Goal: Task Accomplishment & Management: Complete application form

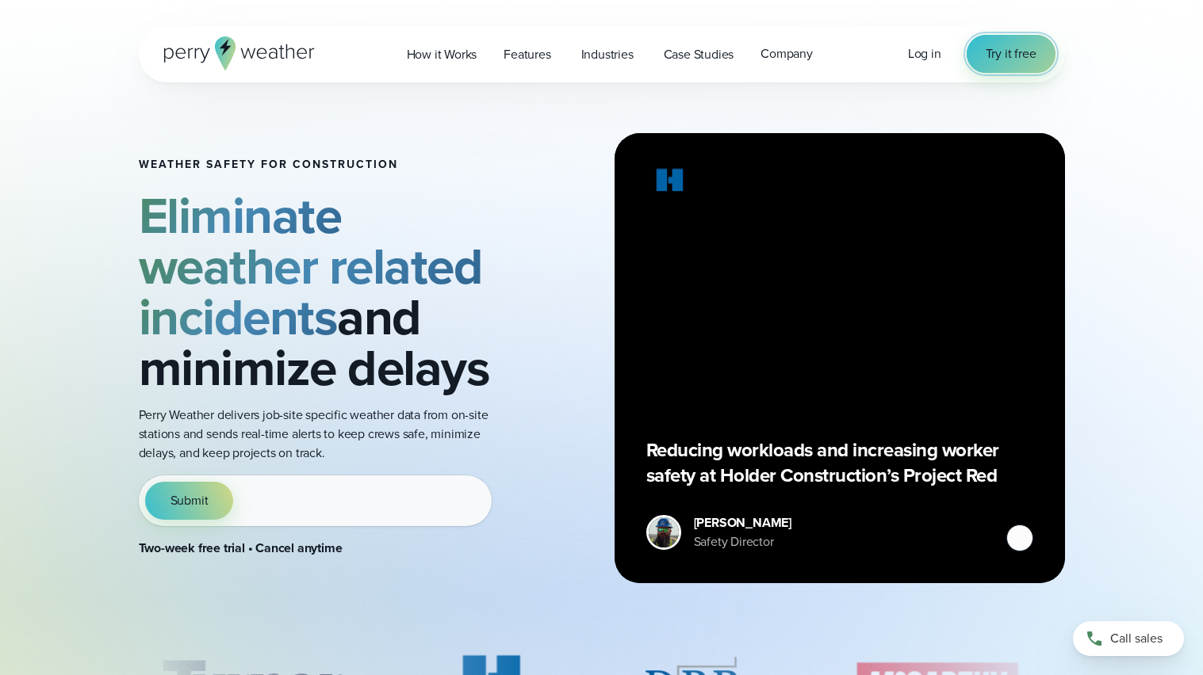
click at [1011, 60] on span "Try it free" at bounding box center [1010, 53] width 51 height 19
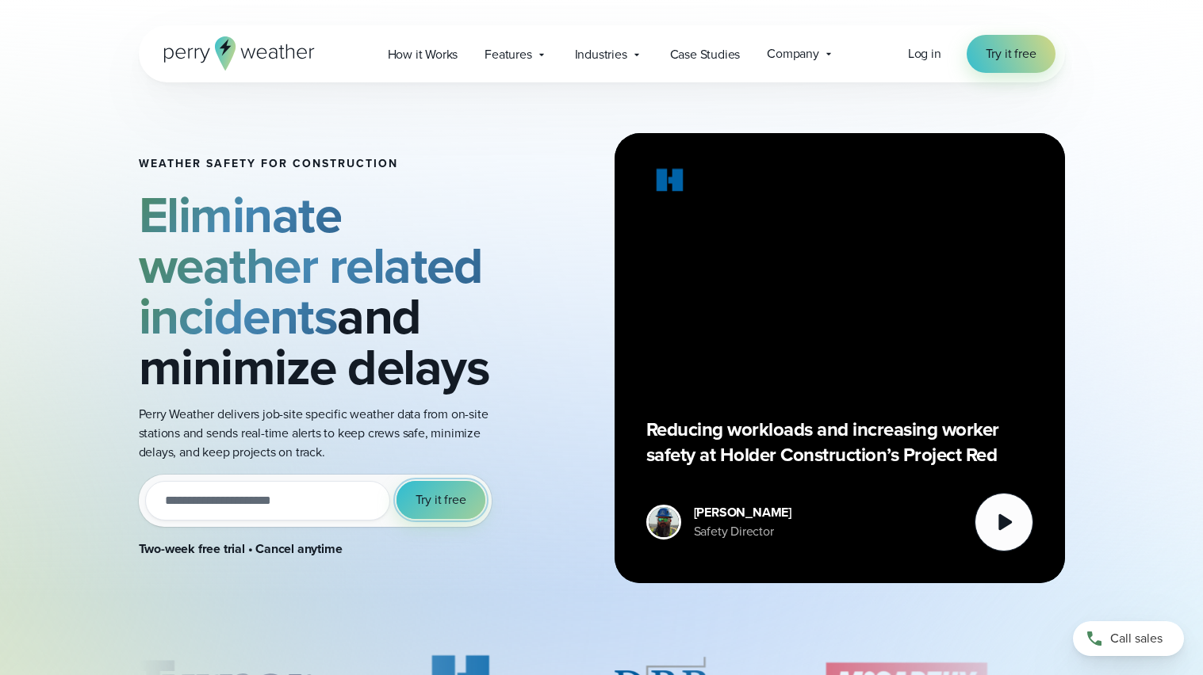
click at [434, 502] on span "Try it free" at bounding box center [440, 500] width 51 height 19
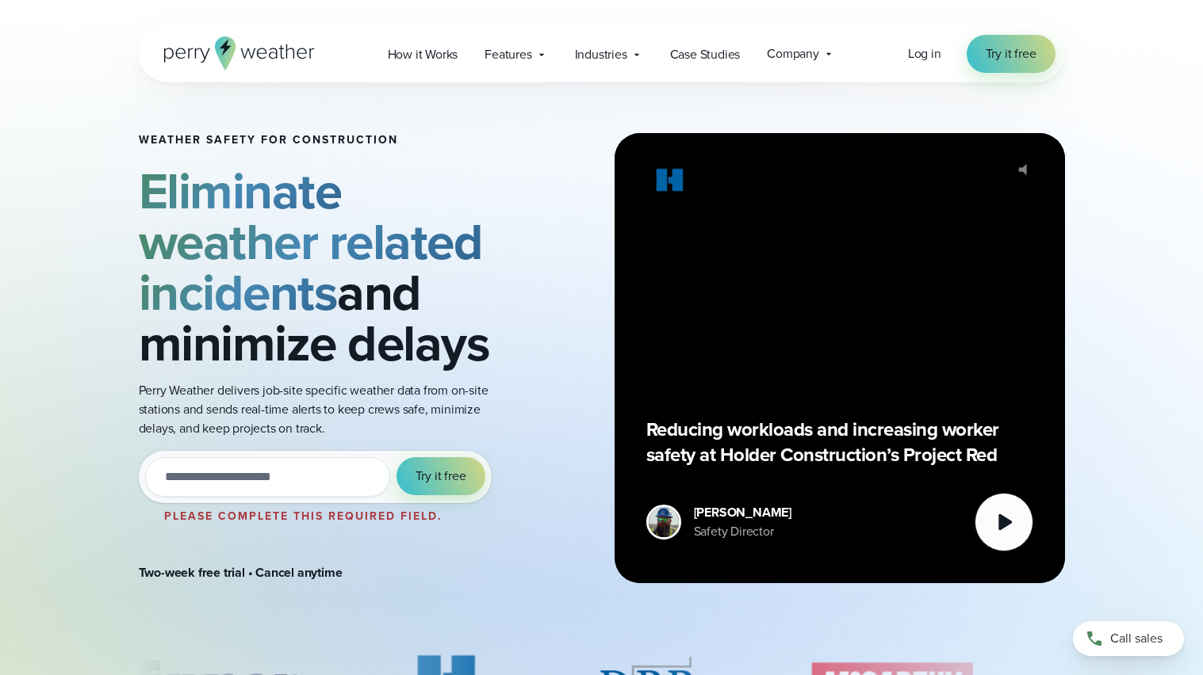
click at [435, 497] on div "Try it out with a free two-week trial. Start today. Please complete this requir…" at bounding box center [315, 477] width 353 height 52
click at [445, 481] on span "Try it free" at bounding box center [440, 476] width 51 height 19
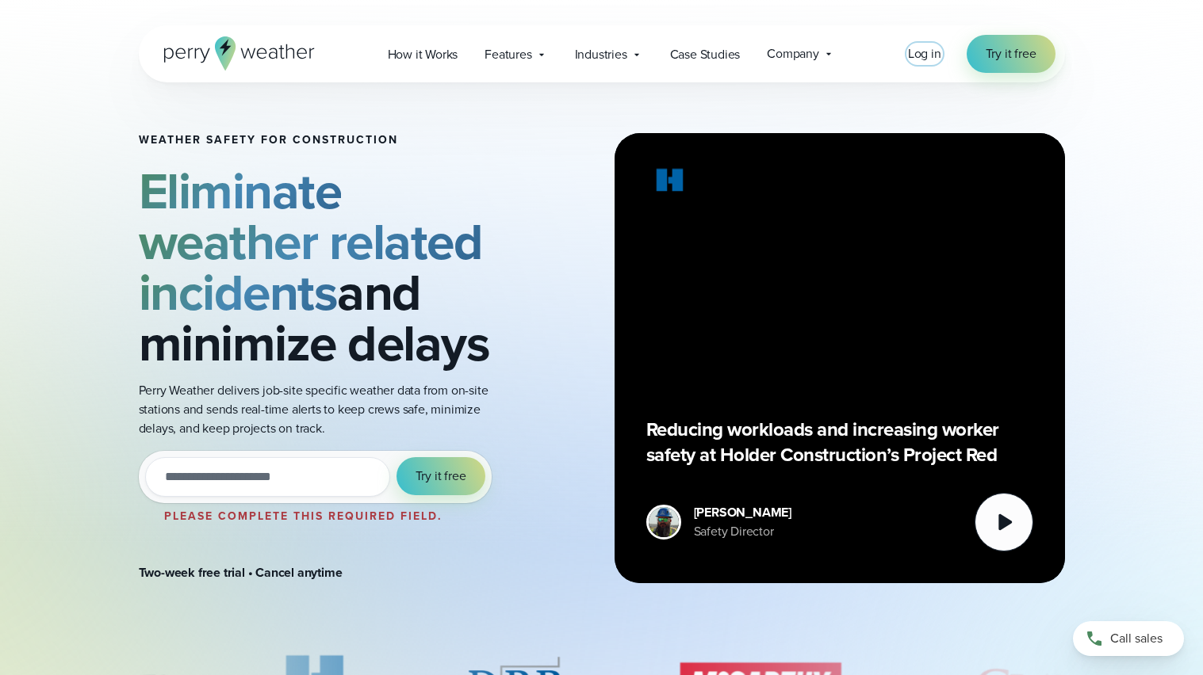
click at [928, 44] on span "Log in" at bounding box center [924, 53] width 33 height 18
click at [926, 52] on span "Log in" at bounding box center [924, 53] width 33 height 18
click at [922, 52] on span "Log in" at bounding box center [924, 53] width 33 height 18
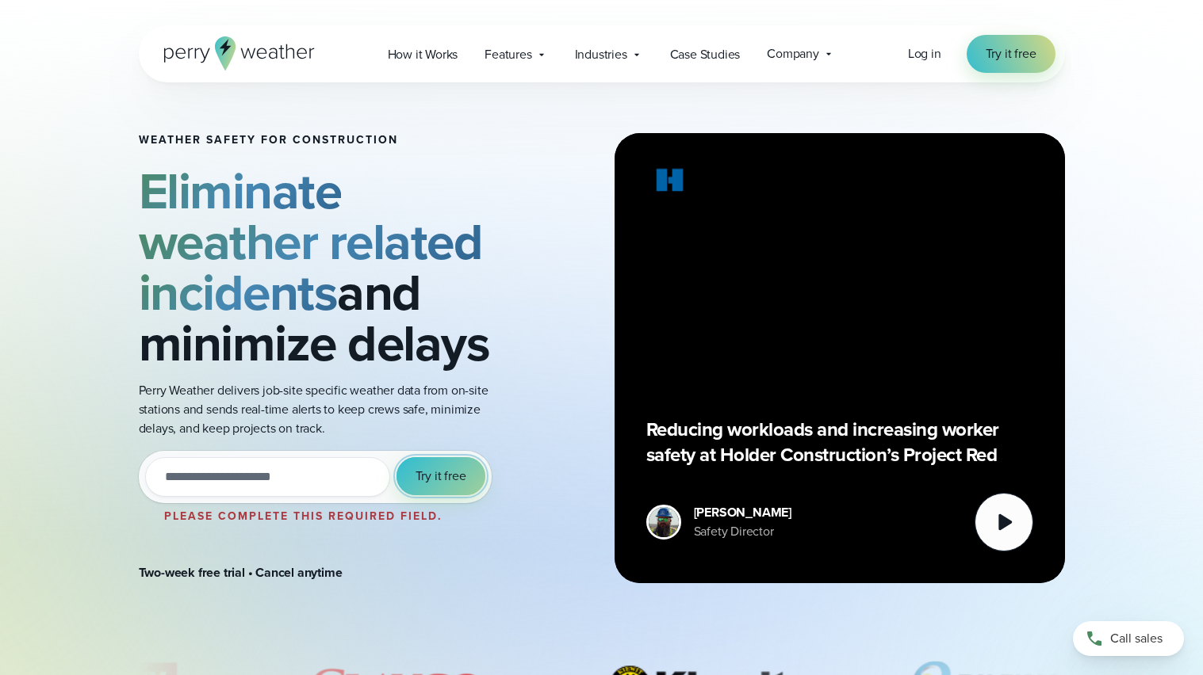
click at [429, 479] on span "Try it free" at bounding box center [440, 476] width 51 height 19
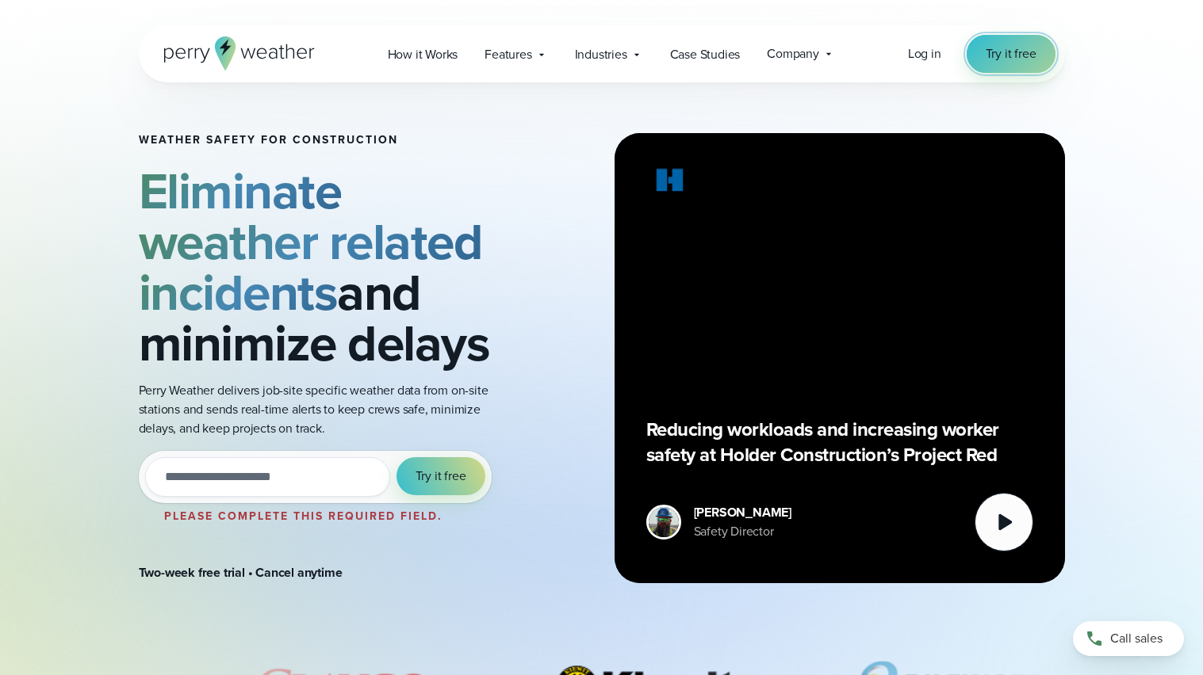
click at [993, 59] on span "Try it free" at bounding box center [1010, 53] width 51 height 19
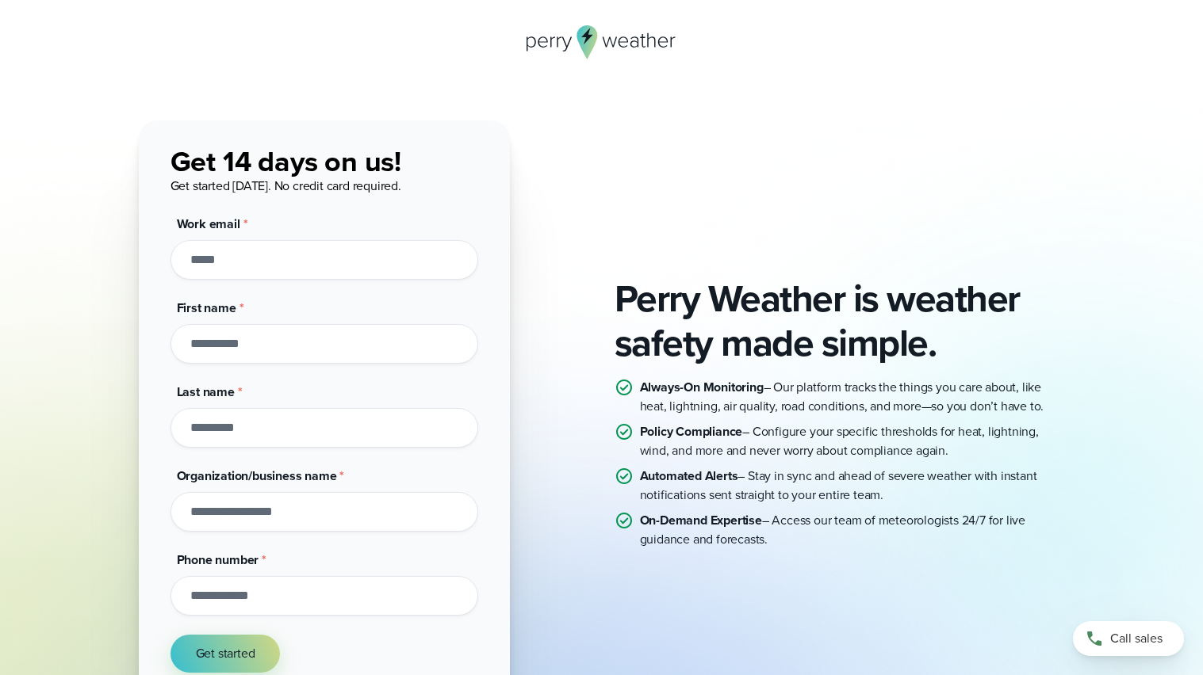
type input "**********"
click at [229, 353] on input "First name *" at bounding box center [324, 344] width 308 height 40
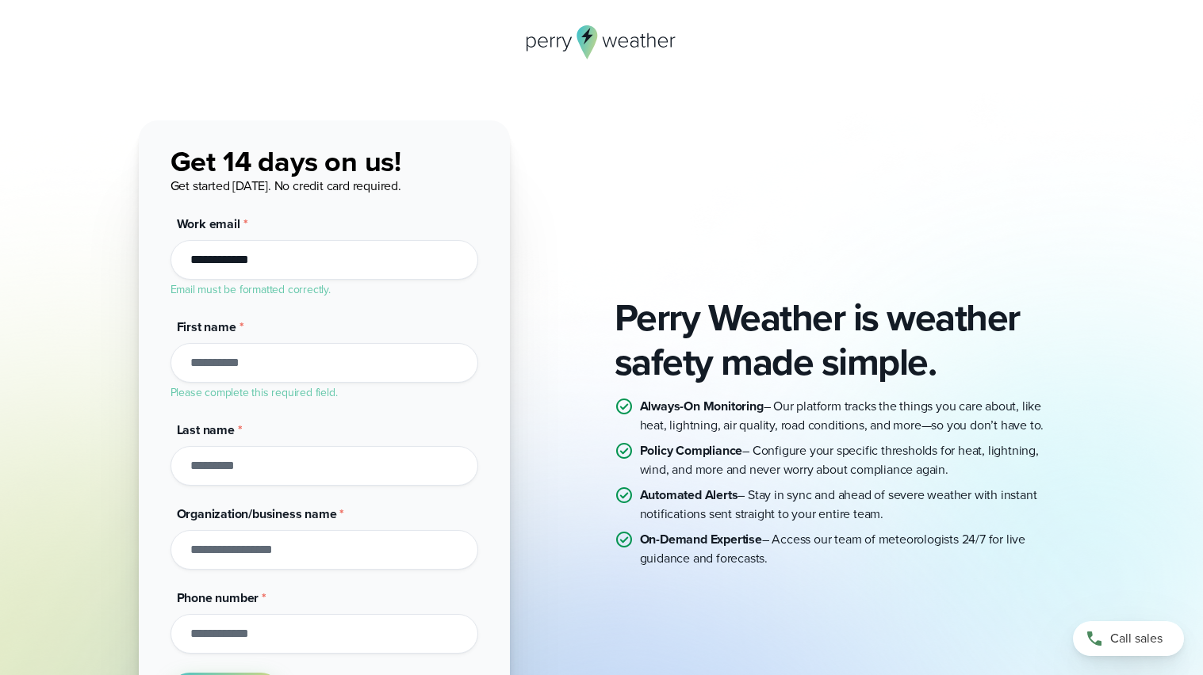
click at [214, 526] on div "Organization/business name *" at bounding box center [324, 537] width 308 height 65
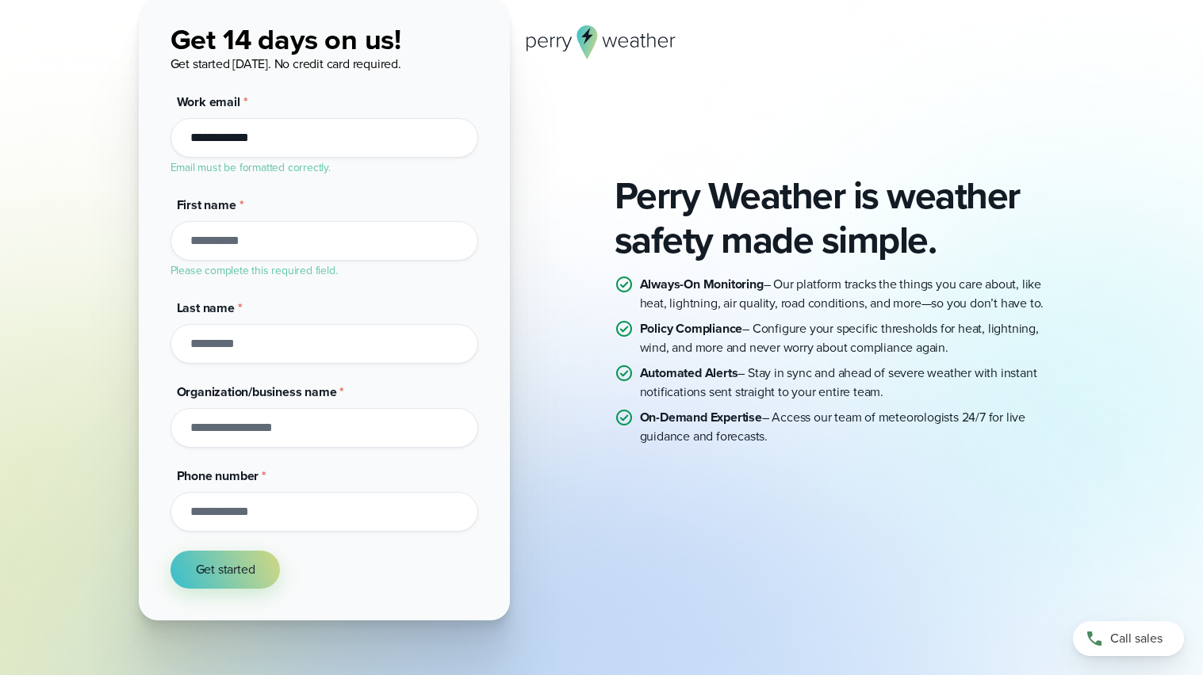
scroll to position [144, 0]
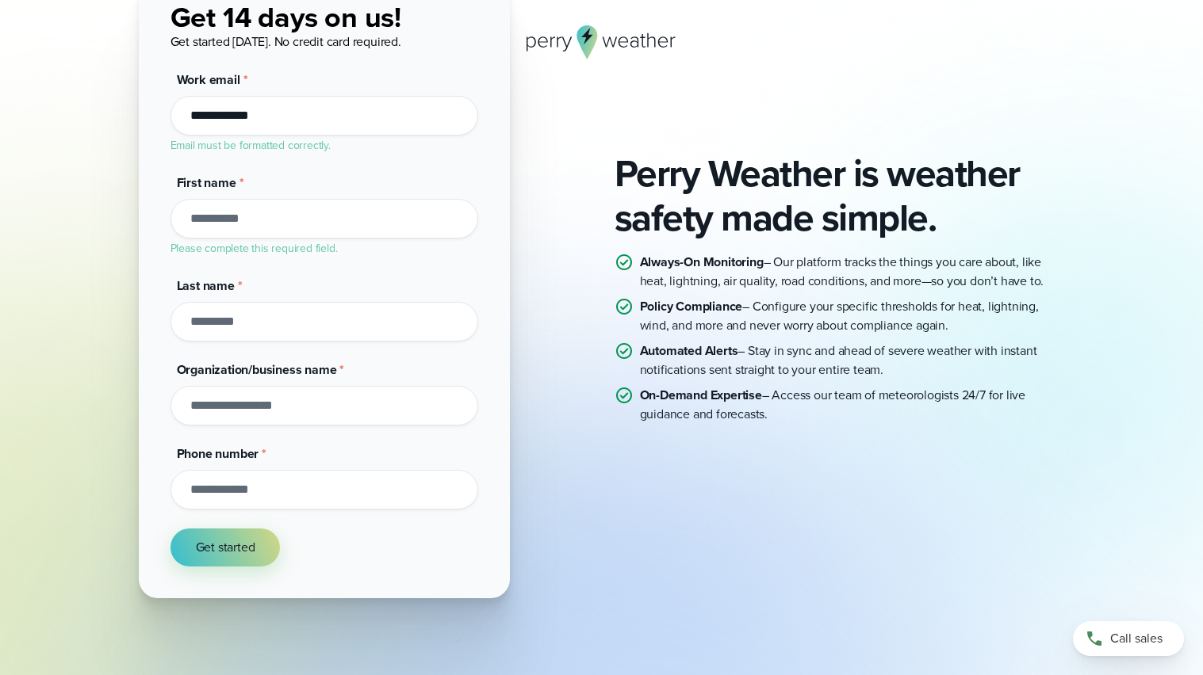
type input "*"
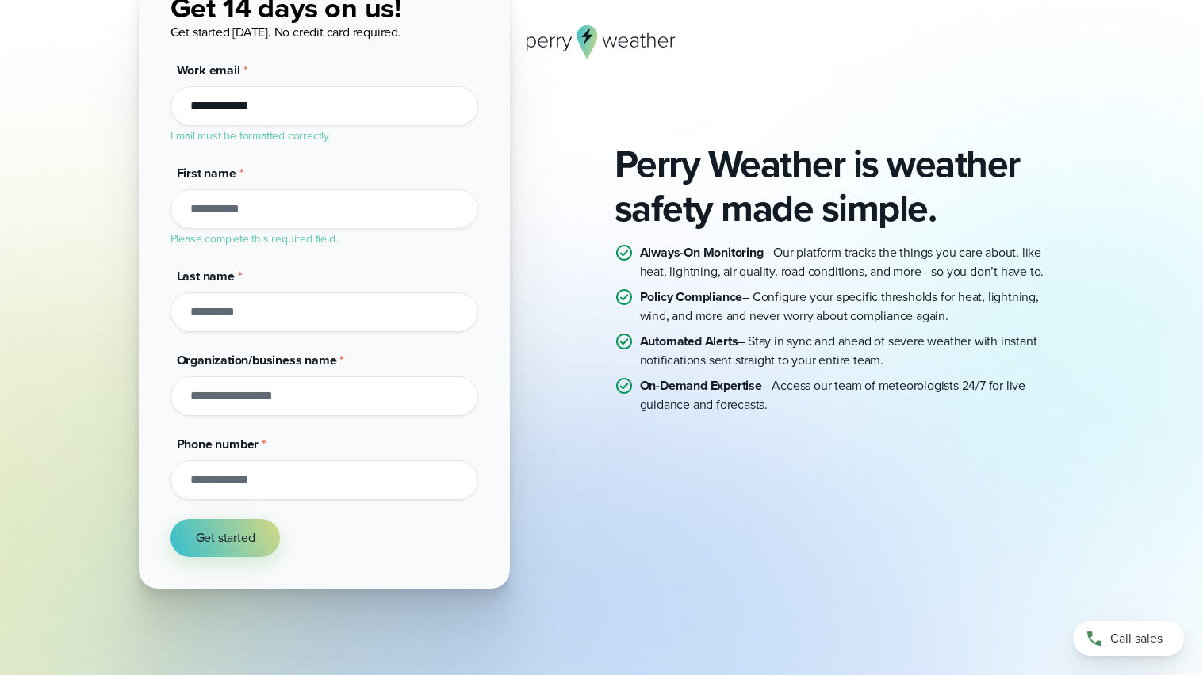
click at [235, 487] on input "Phone number *" at bounding box center [324, 481] width 308 height 40
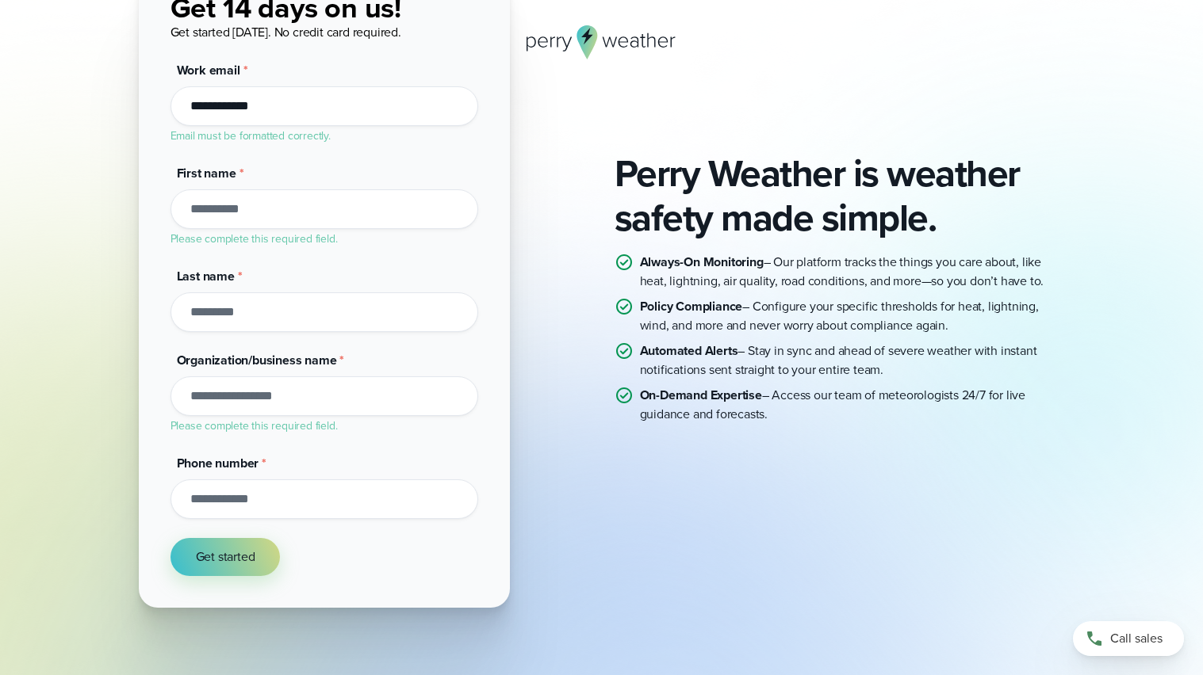
type input "**********"
click at [238, 316] on input "Last name *" at bounding box center [324, 313] width 308 height 40
type input "*"
type input "******"
click at [209, 197] on div "First name * Please complete this required field." at bounding box center [324, 206] width 308 height 84
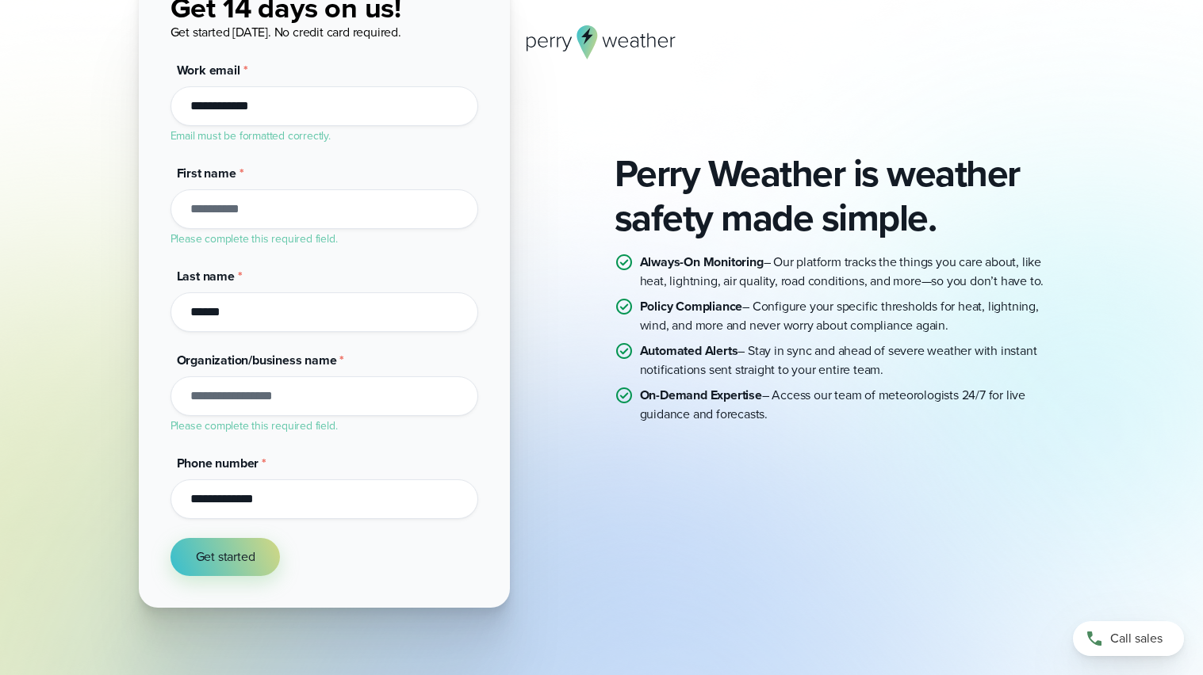
scroll to position [144, 0]
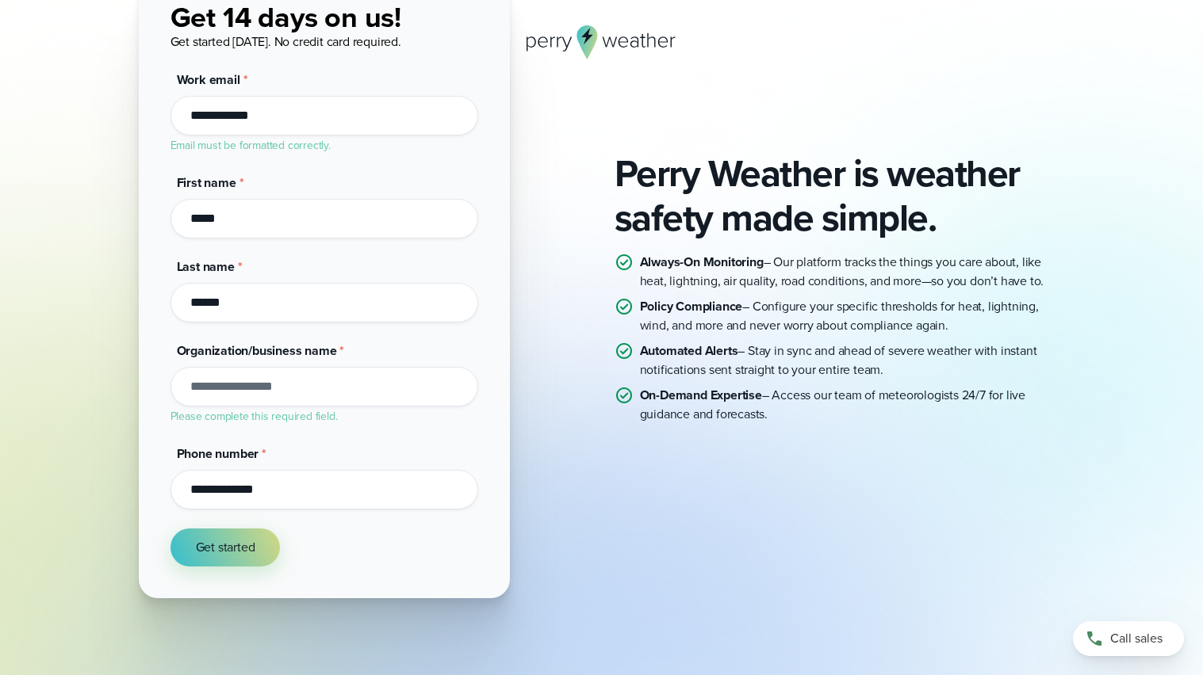
type input "*****"
click at [220, 384] on input "Organization/business name *" at bounding box center [324, 387] width 308 height 40
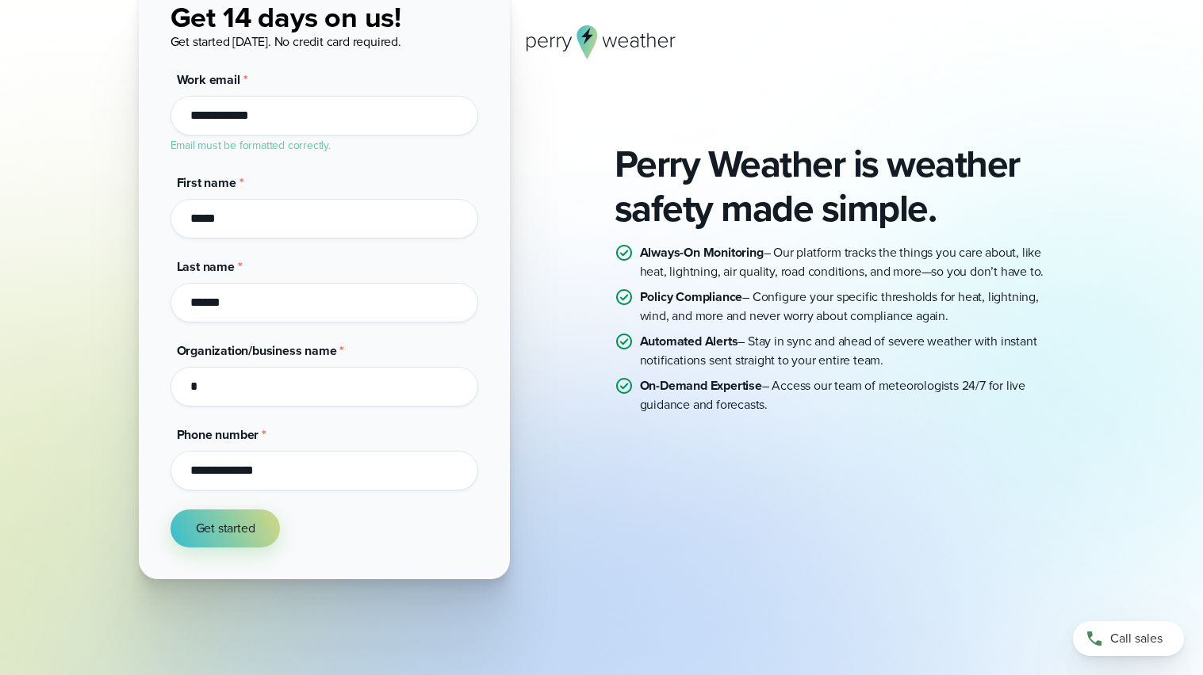
scroll to position [134, 0]
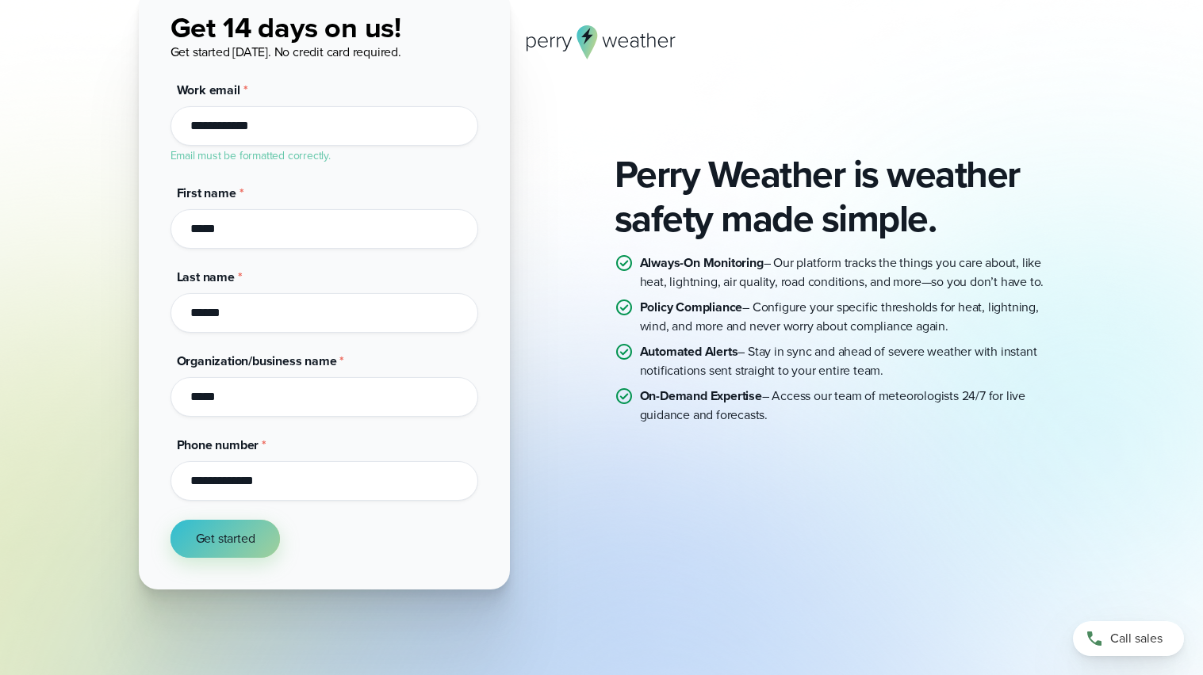
type input "*****"
click at [209, 520] on button "Get started" at bounding box center [225, 539] width 110 height 38
click at [209, 545] on span "Get started" at bounding box center [225, 539] width 59 height 19
click at [209, 534] on span "Get started" at bounding box center [225, 539] width 59 height 19
click at [170, 520] on button "Get started" at bounding box center [225, 539] width 110 height 38
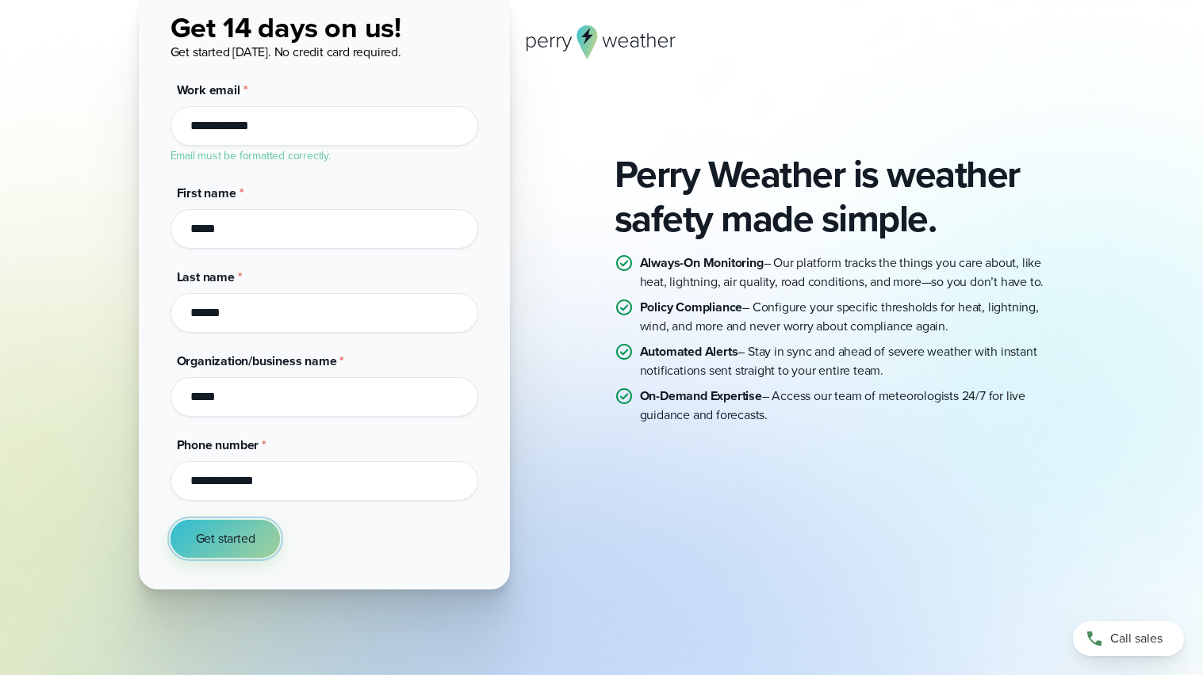
click at [216, 534] on span "Get started" at bounding box center [225, 539] width 59 height 19
click at [170, 520] on button "Get started" at bounding box center [225, 539] width 110 height 38
click at [216, 534] on span "Get started" at bounding box center [225, 539] width 59 height 19
click at [170, 520] on button "Get started" at bounding box center [225, 539] width 110 height 38
click at [216, 534] on span "Get started" at bounding box center [225, 539] width 59 height 19
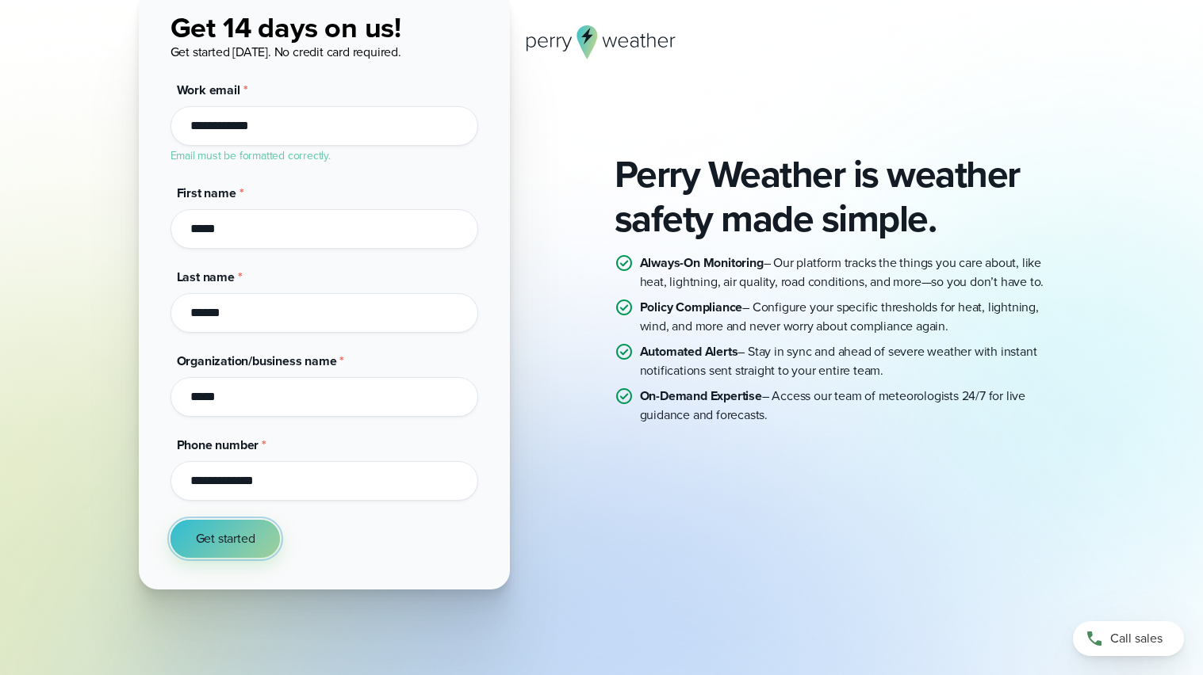
click at [216, 534] on span "Get started" at bounding box center [225, 539] width 59 height 19
click at [216, 537] on span "Get started" at bounding box center [225, 539] width 59 height 19
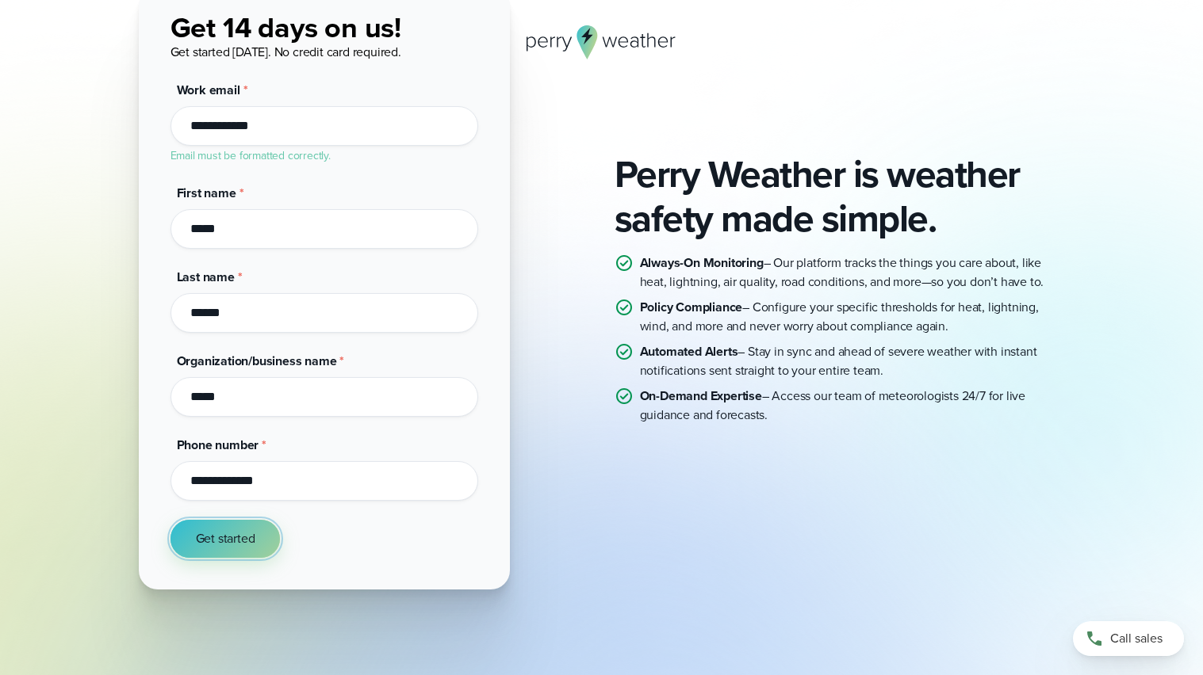
click at [216, 537] on span "Get started" at bounding box center [225, 539] width 59 height 19
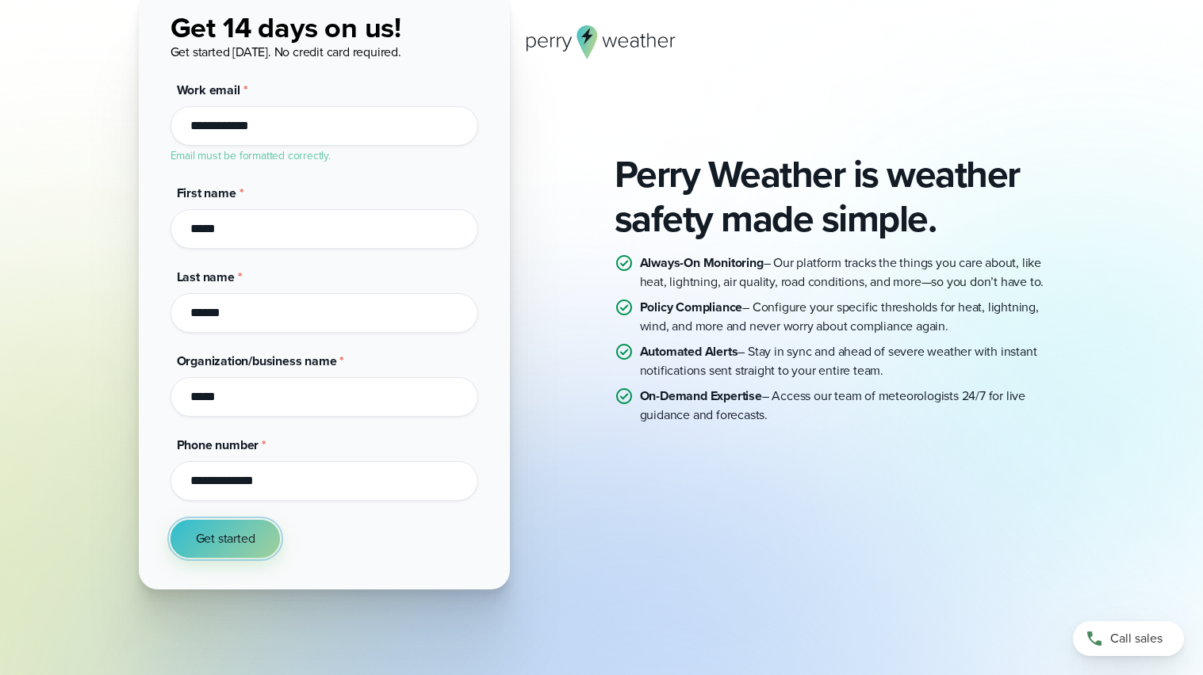
click at [216, 537] on span "Get started" at bounding box center [225, 539] width 59 height 19
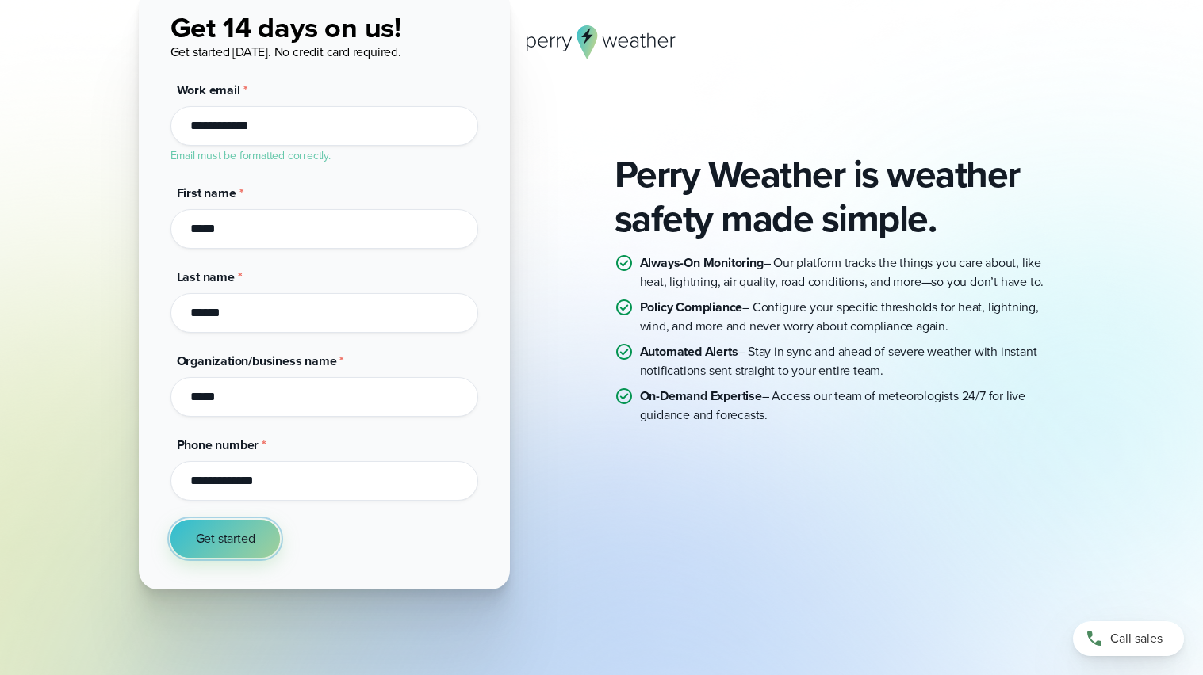
click at [216, 537] on span "Get started" at bounding box center [225, 539] width 59 height 19
click at [224, 406] on input "*****" at bounding box center [324, 397] width 308 height 40
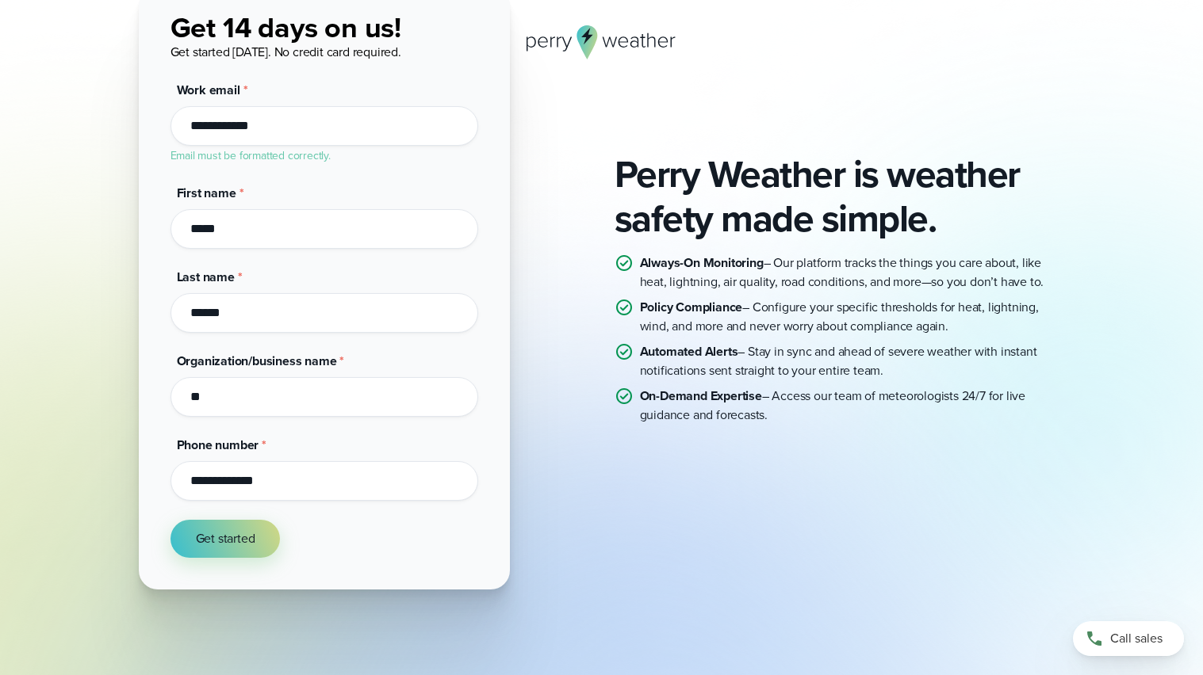
type input "*"
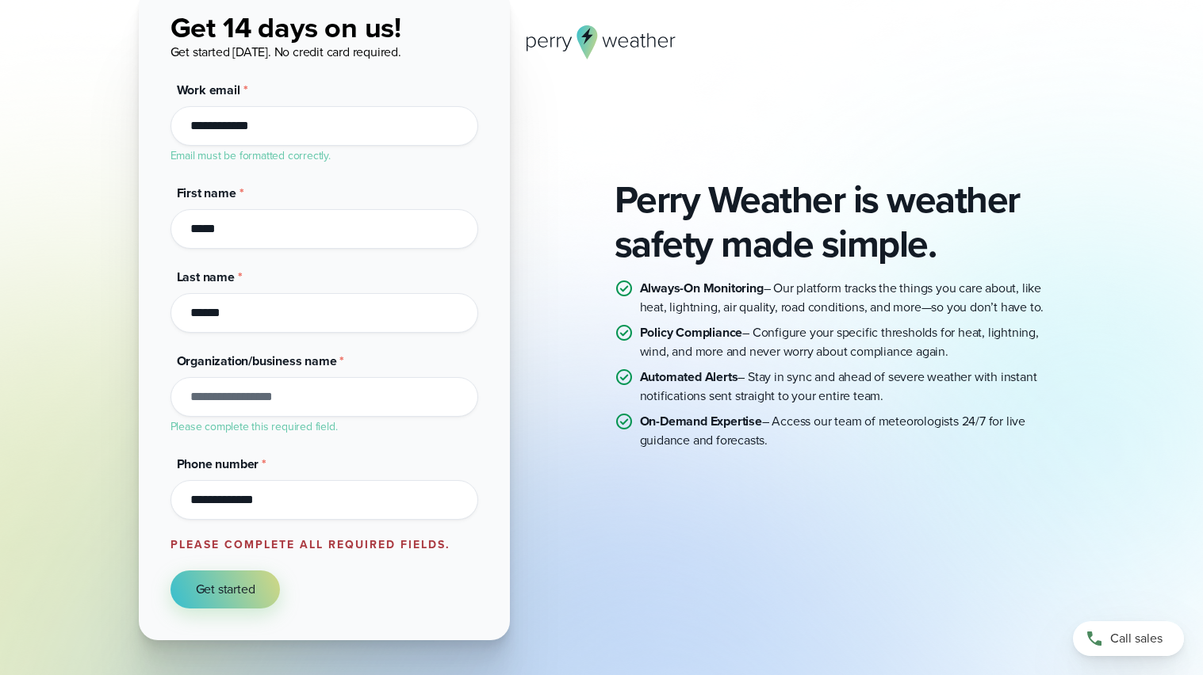
scroll to position [160, 0]
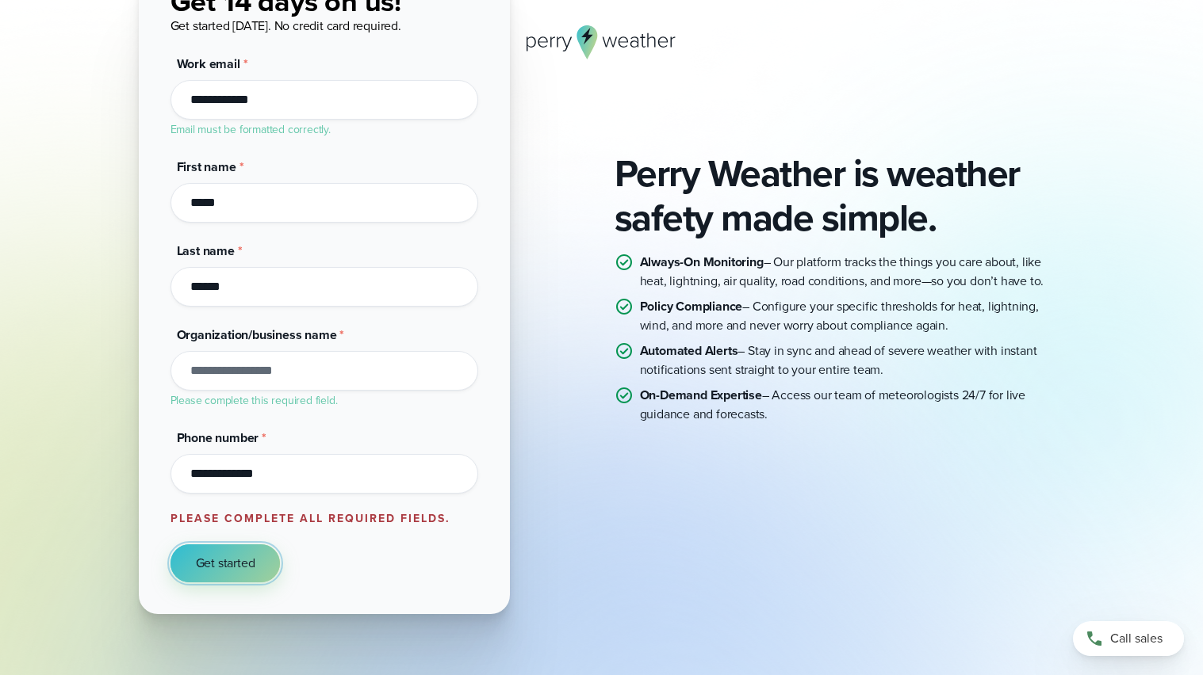
click at [216, 567] on span "Get started" at bounding box center [225, 563] width 59 height 19
click at [228, 391] on li "Please complete this required field." at bounding box center [324, 400] width 308 height 19
click at [243, 372] on input "Organization/business name *" at bounding box center [324, 371] width 308 height 40
type input "*****"
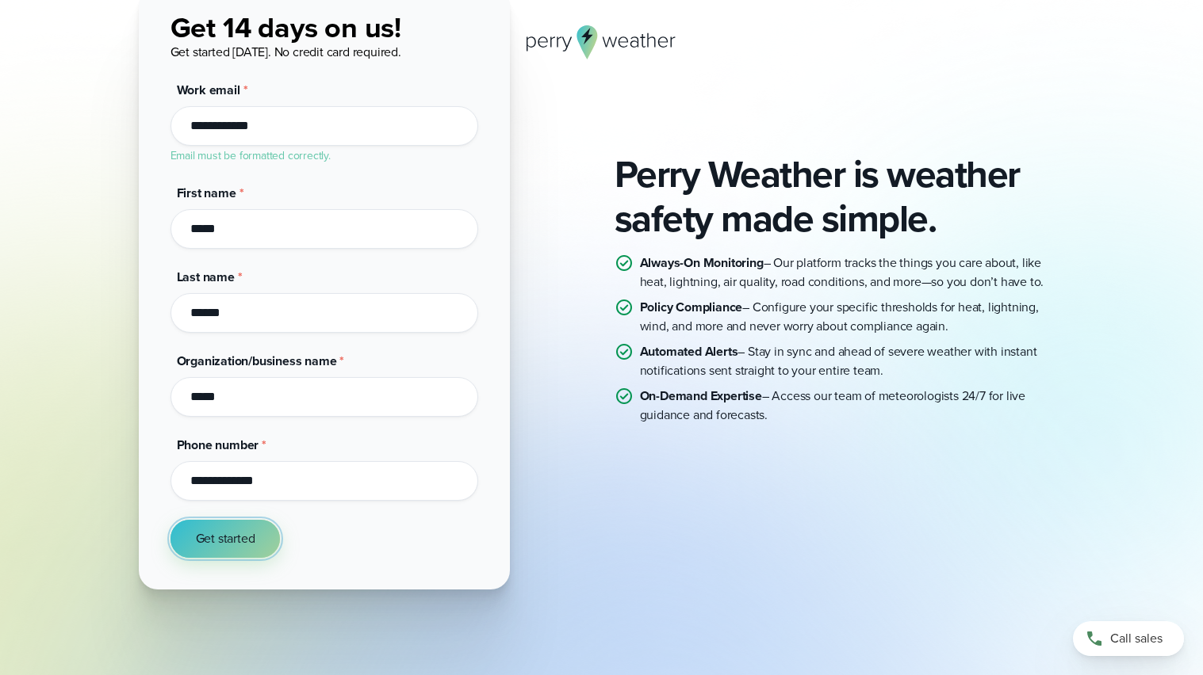
click at [233, 548] on button "Get started" at bounding box center [225, 539] width 110 height 38
click at [228, 539] on span "Get started" at bounding box center [225, 539] width 59 height 19
click at [170, 520] on button "Get started" at bounding box center [225, 539] width 110 height 38
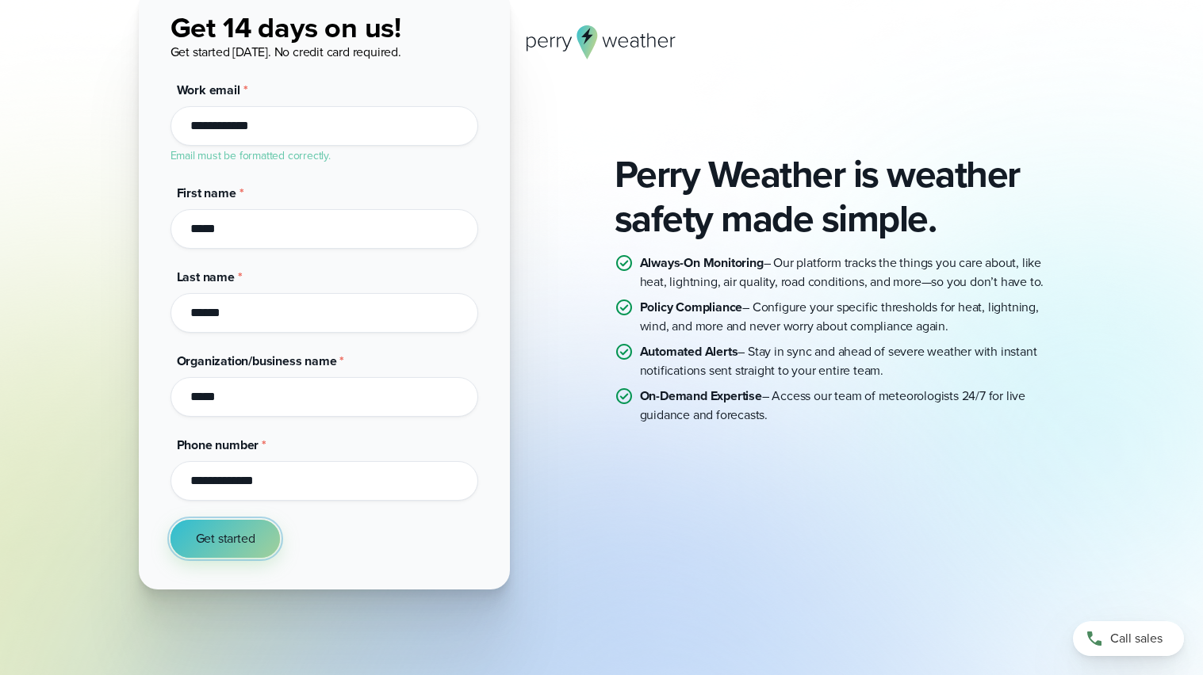
click at [170, 520] on button "Get started" at bounding box center [225, 539] width 110 height 38
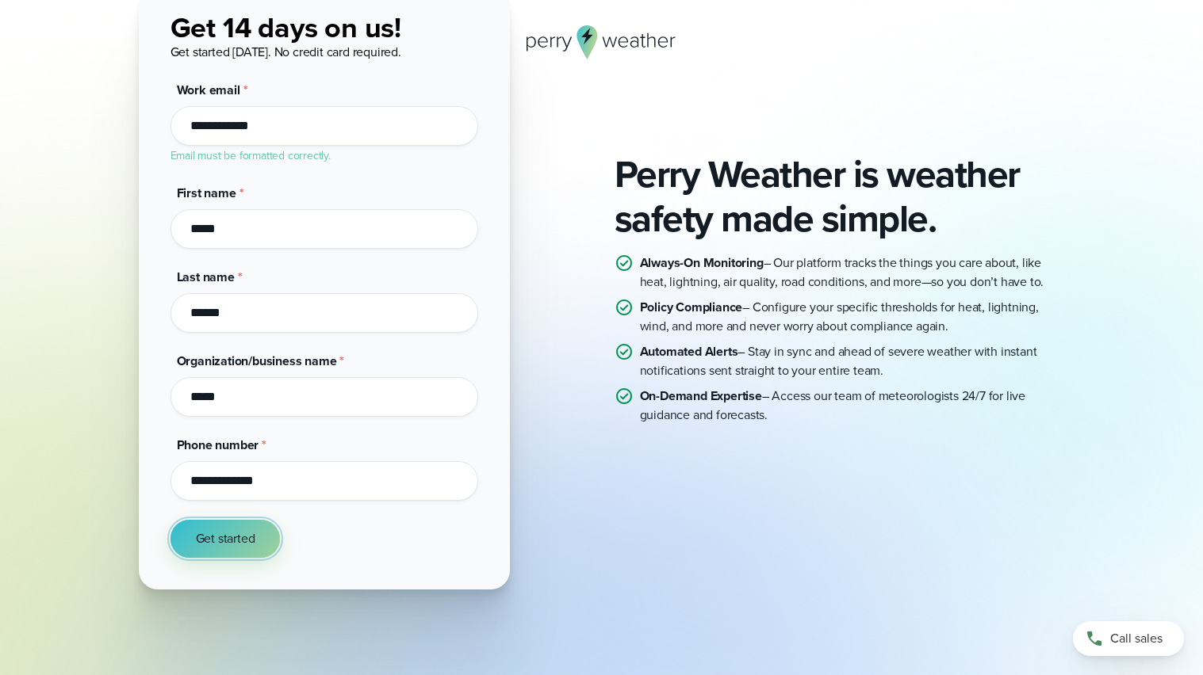
click at [201, 539] on span "Get started" at bounding box center [225, 539] width 59 height 19
click at [170, 520] on button "Get started" at bounding box center [225, 539] width 110 height 38
click at [201, 539] on span "Get started" at bounding box center [225, 539] width 59 height 19
click at [170, 520] on button "Get started" at bounding box center [225, 539] width 110 height 38
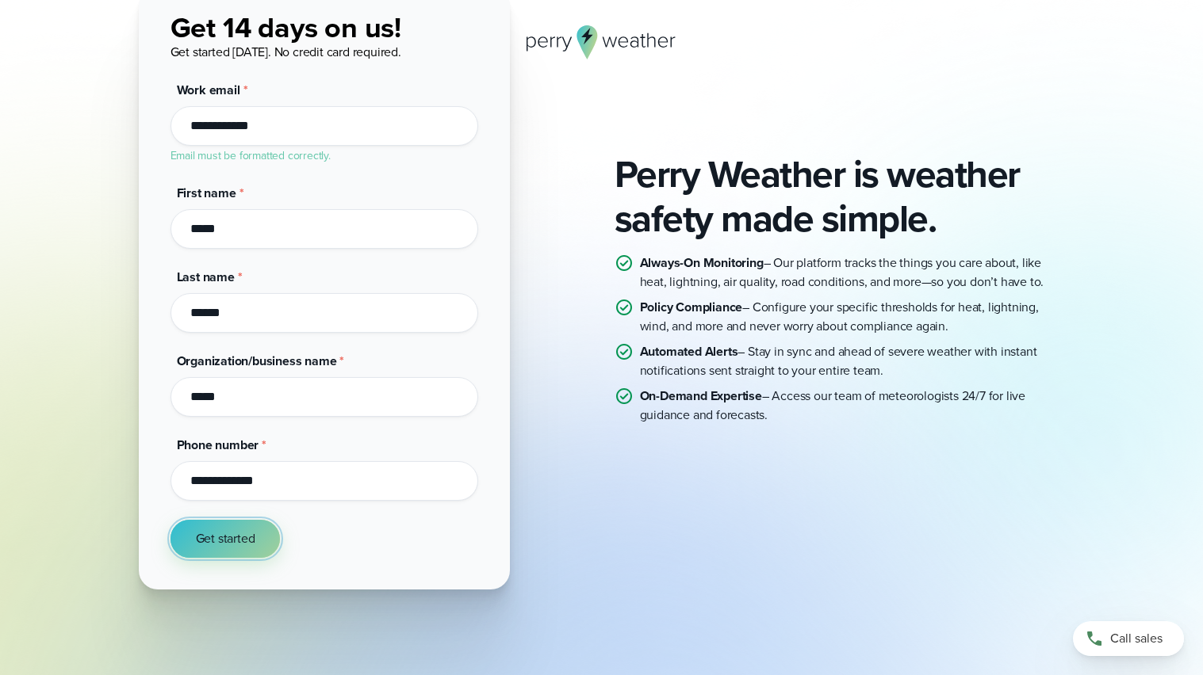
click at [201, 539] on span "Get started" at bounding box center [225, 539] width 59 height 19
click at [170, 520] on button "Get started" at bounding box center [225, 539] width 110 height 38
click at [201, 539] on span "Get started" at bounding box center [225, 539] width 59 height 19
click at [170, 520] on button "Get started" at bounding box center [225, 539] width 110 height 38
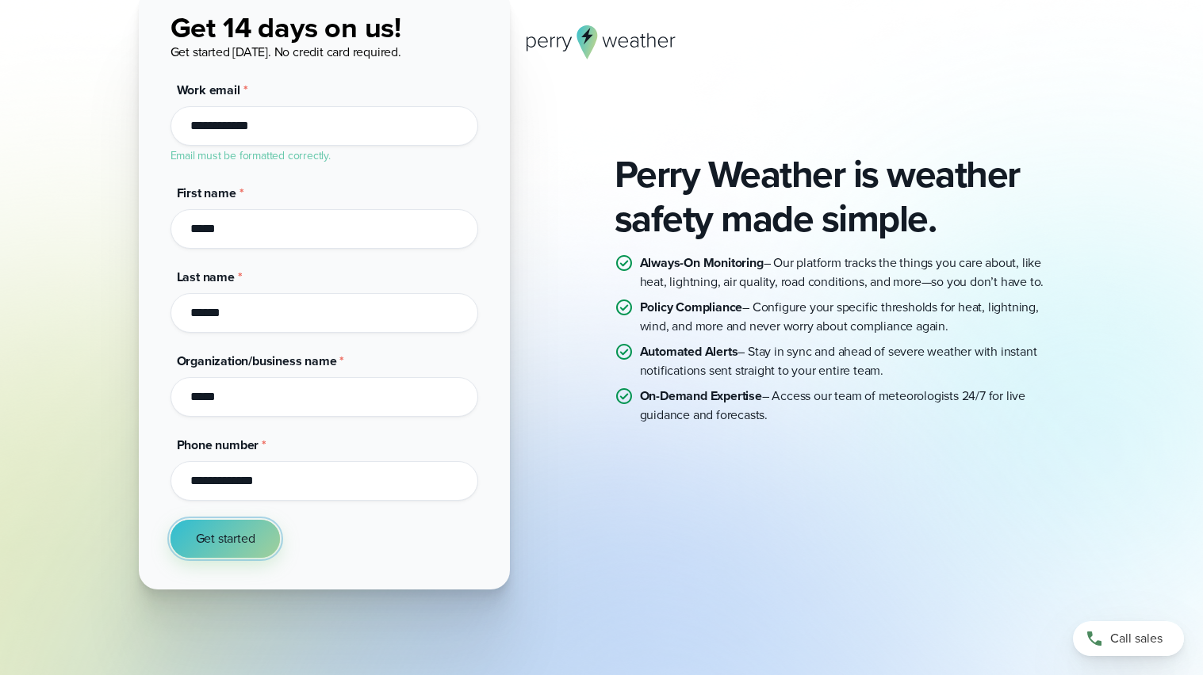
click at [201, 539] on span "Get started" at bounding box center [225, 539] width 59 height 19
click at [170, 520] on button "Get started" at bounding box center [225, 539] width 110 height 38
click at [201, 539] on span "Get started" at bounding box center [225, 539] width 59 height 19
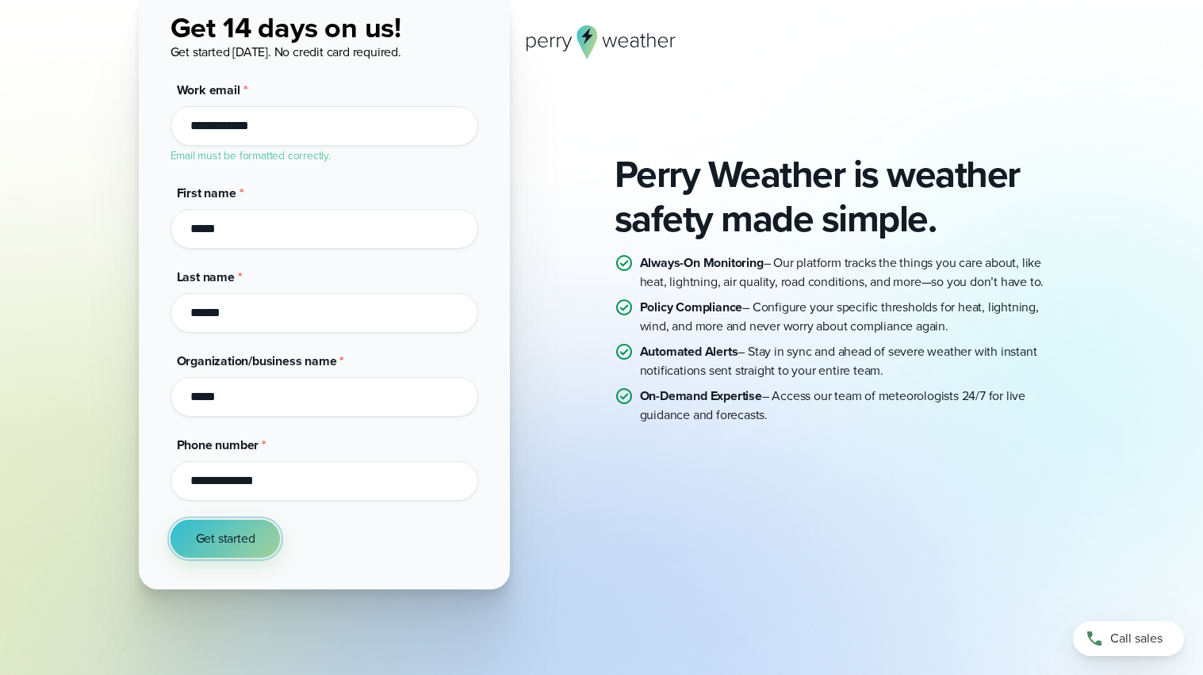
click at [201, 539] on span "Get started" at bounding box center [225, 539] width 59 height 19
click at [170, 520] on button "Get started" at bounding box center [225, 539] width 110 height 38
click at [201, 539] on span "Get started" at bounding box center [225, 539] width 59 height 19
click at [170, 520] on button "Get started" at bounding box center [225, 539] width 110 height 38
click at [201, 539] on span "Get started" at bounding box center [225, 539] width 59 height 19
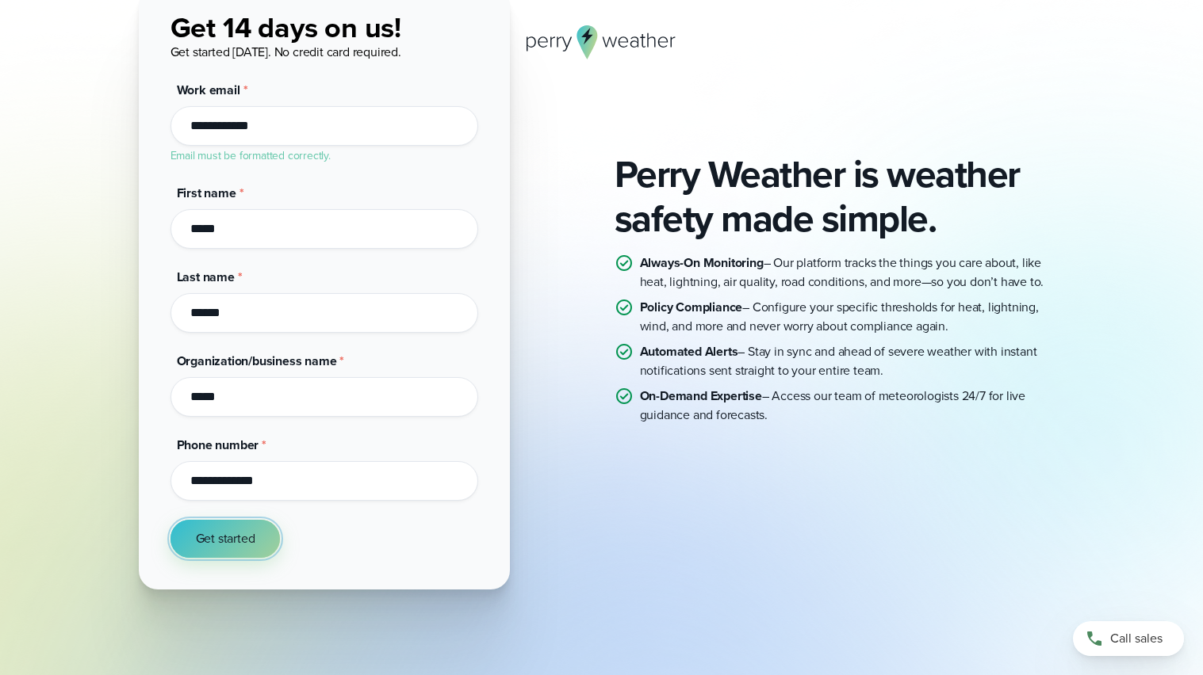
click at [170, 520] on button "Get started" at bounding box center [225, 539] width 110 height 38
click at [201, 539] on span "Get started" at bounding box center [225, 539] width 59 height 19
click at [170, 520] on button "Get started" at bounding box center [225, 539] width 110 height 38
click at [201, 539] on span "Get started" at bounding box center [225, 539] width 59 height 19
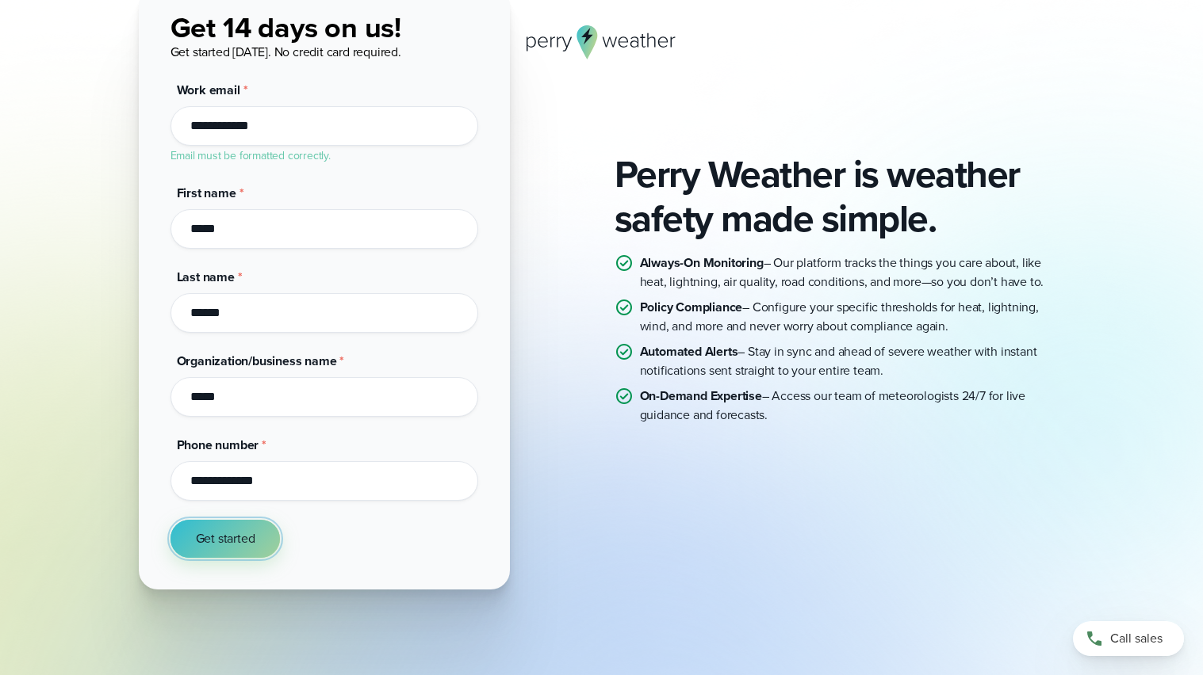
click at [201, 539] on span "Get started" at bounding box center [225, 539] width 59 height 19
click at [170, 520] on button "Get started" at bounding box center [225, 539] width 110 height 38
click at [201, 539] on span "Get started" at bounding box center [225, 539] width 59 height 19
click at [170, 520] on button "Get started" at bounding box center [225, 539] width 110 height 38
click at [201, 539] on span "Get started" at bounding box center [225, 539] width 59 height 19
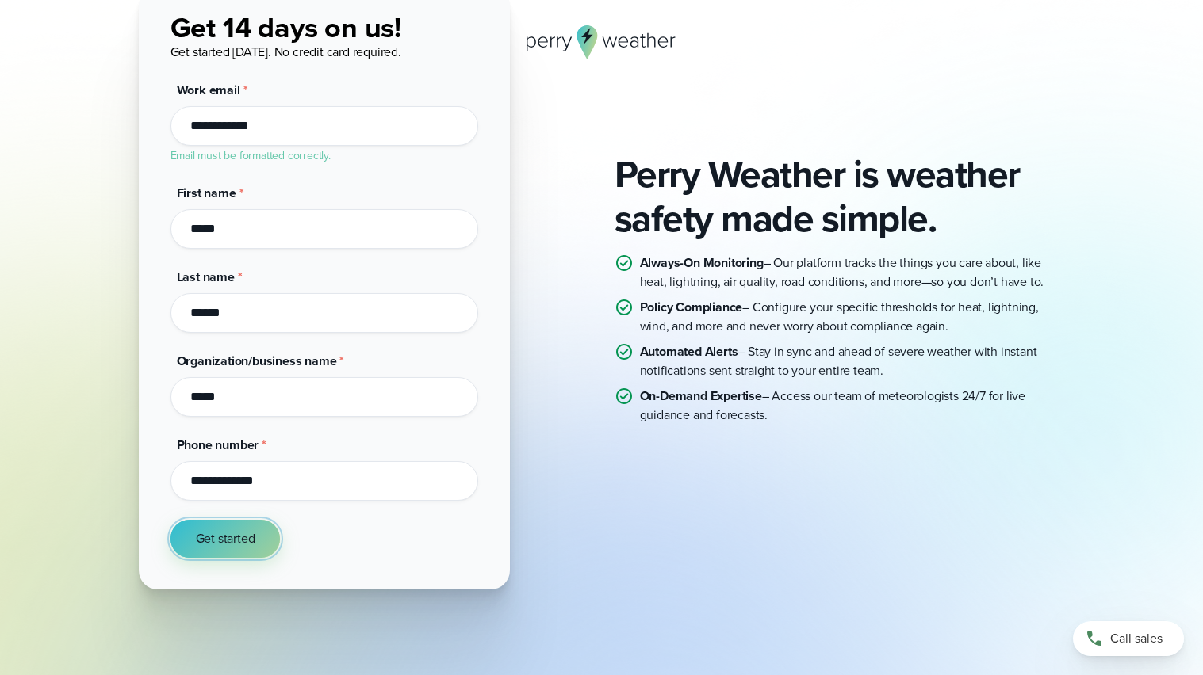
click at [201, 539] on span "Get started" at bounding box center [225, 539] width 59 height 19
click at [170, 520] on button "Get started" at bounding box center [225, 539] width 110 height 38
click at [201, 539] on span "Get started" at bounding box center [225, 539] width 59 height 19
click at [170, 520] on button "Get started" at bounding box center [225, 539] width 110 height 38
click at [201, 539] on span "Get started" at bounding box center [225, 539] width 59 height 19
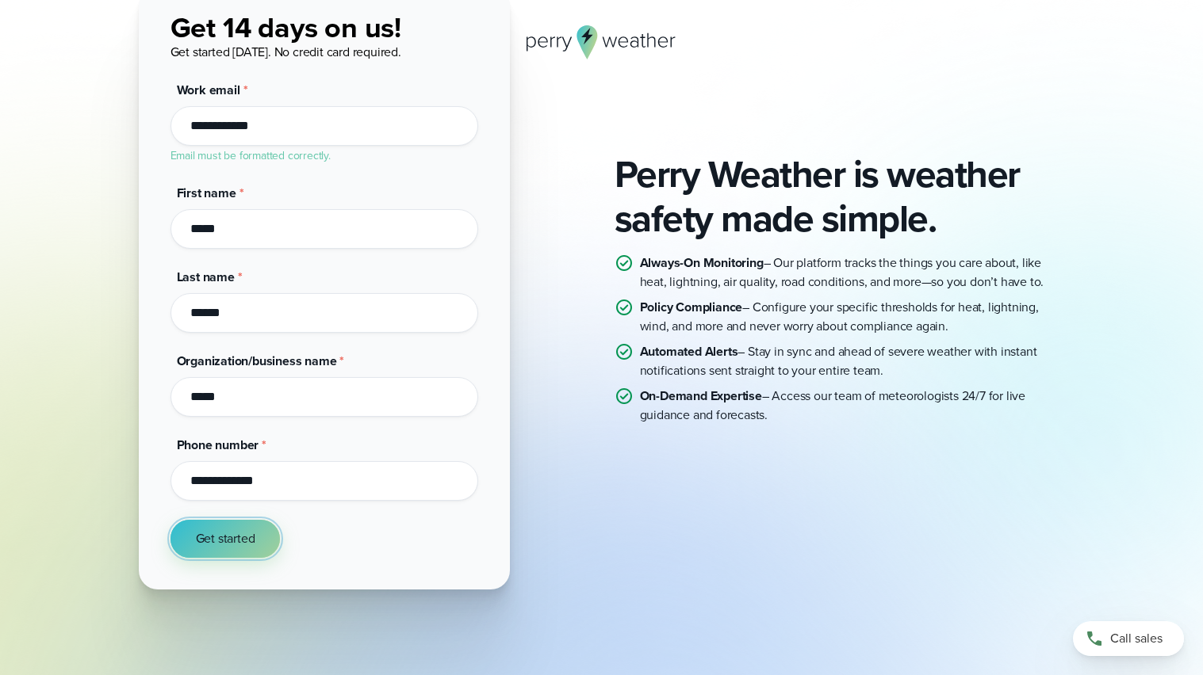
click at [201, 539] on span "Get started" at bounding box center [225, 539] width 59 height 19
click at [170, 520] on button "Get started" at bounding box center [225, 539] width 110 height 38
click at [201, 539] on span "Get started" at bounding box center [225, 539] width 59 height 19
click at [170, 520] on button "Get started" at bounding box center [225, 539] width 110 height 38
click at [201, 539] on span "Get started" at bounding box center [225, 539] width 59 height 19
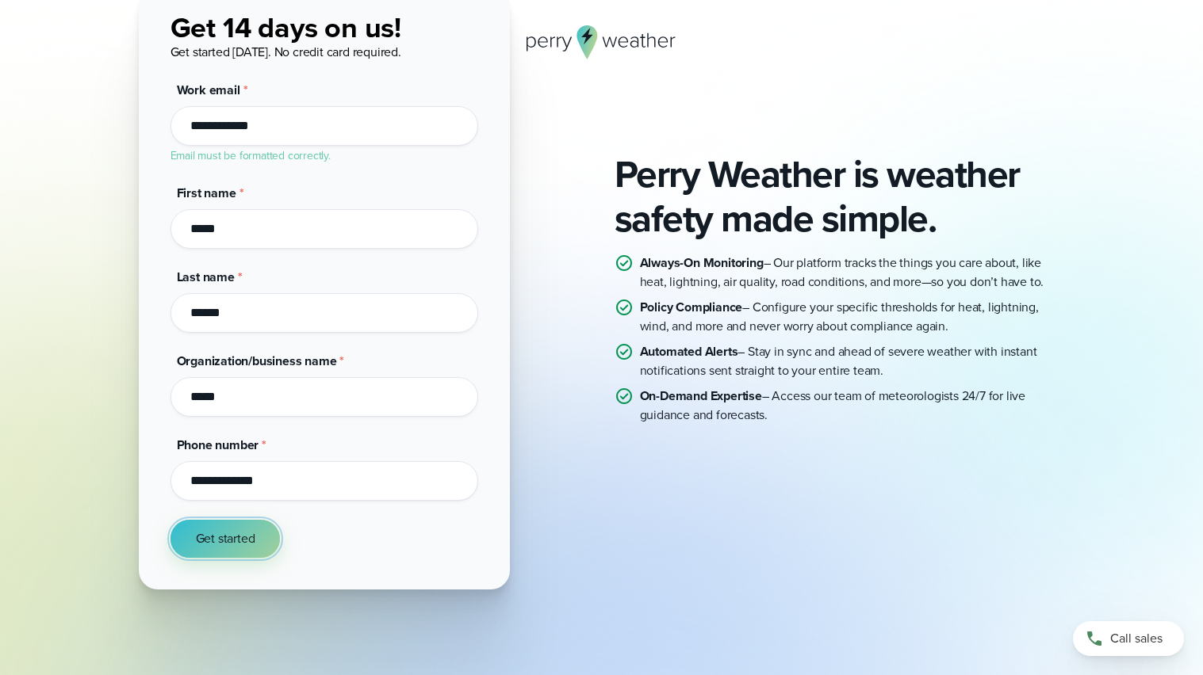
click at [170, 520] on button "Get started" at bounding box center [225, 539] width 110 height 38
click at [201, 539] on span "Get started" at bounding box center [225, 539] width 59 height 19
click at [170, 520] on button "Get started" at bounding box center [225, 539] width 110 height 38
click at [201, 539] on span "Get started" at bounding box center [225, 539] width 59 height 19
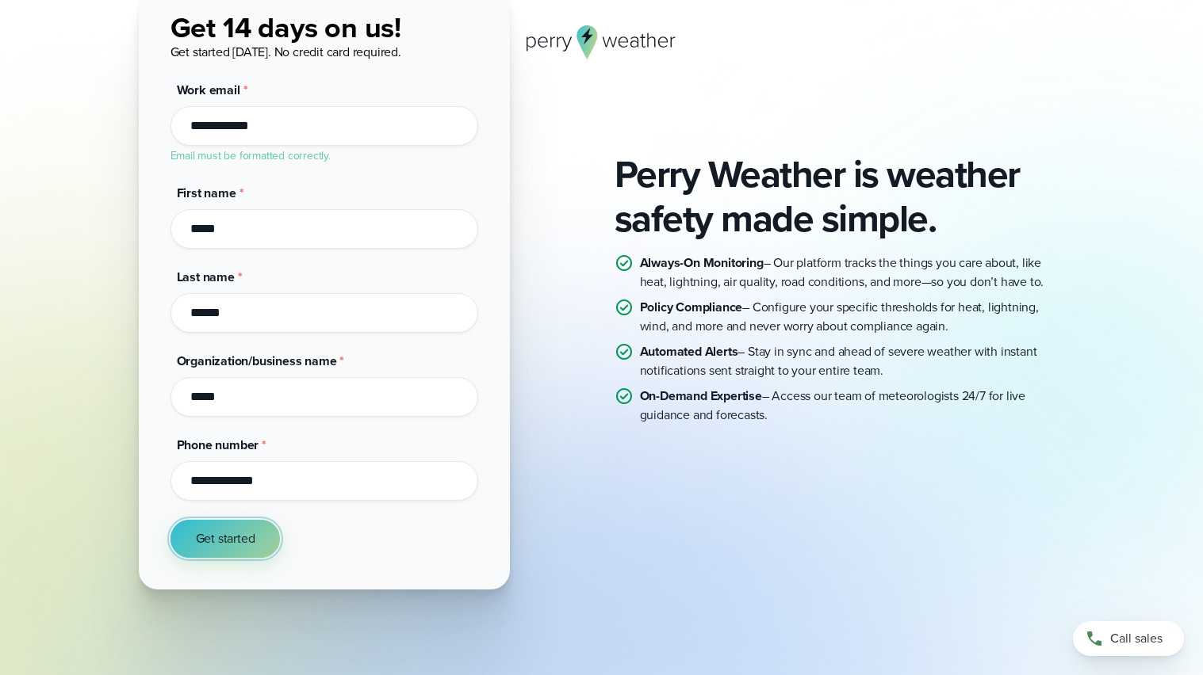
click at [201, 539] on span "Get started" at bounding box center [225, 539] width 59 height 19
click at [170, 520] on button "Get started" at bounding box center [225, 539] width 110 height 38
click at [201, 539] on span "Get started" at bounding box center [225, 539] width 59 height 19
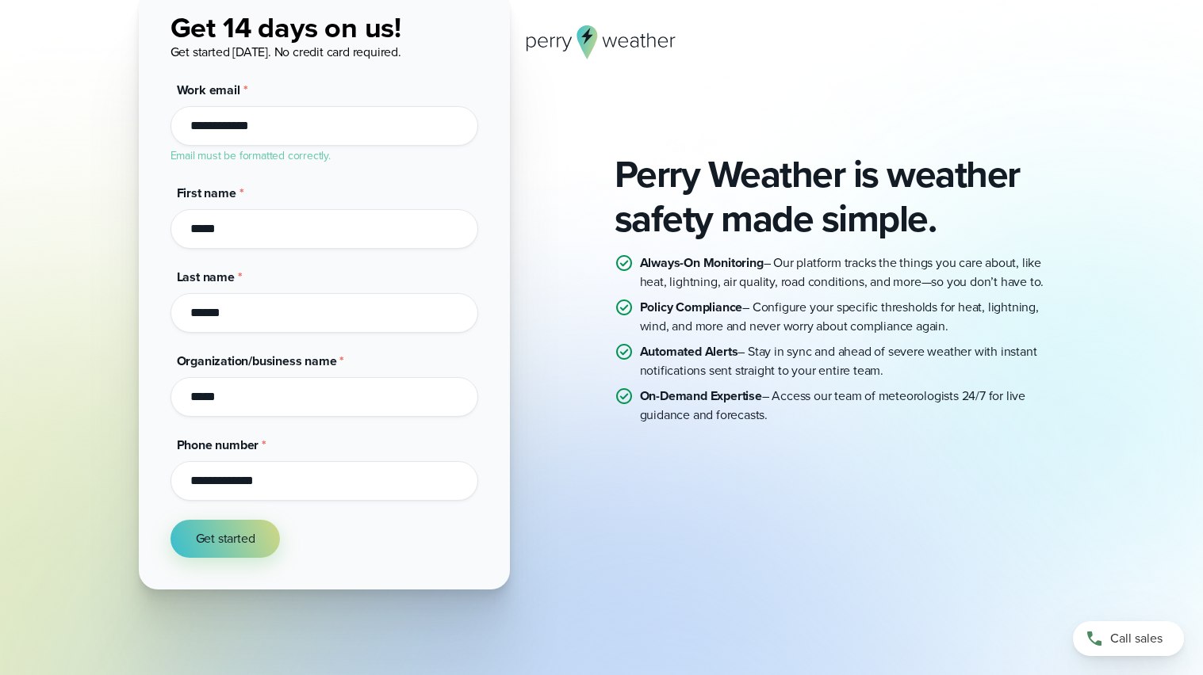
click at [591, 25] on icon at bounding box center [601, 42] width 151 height 34
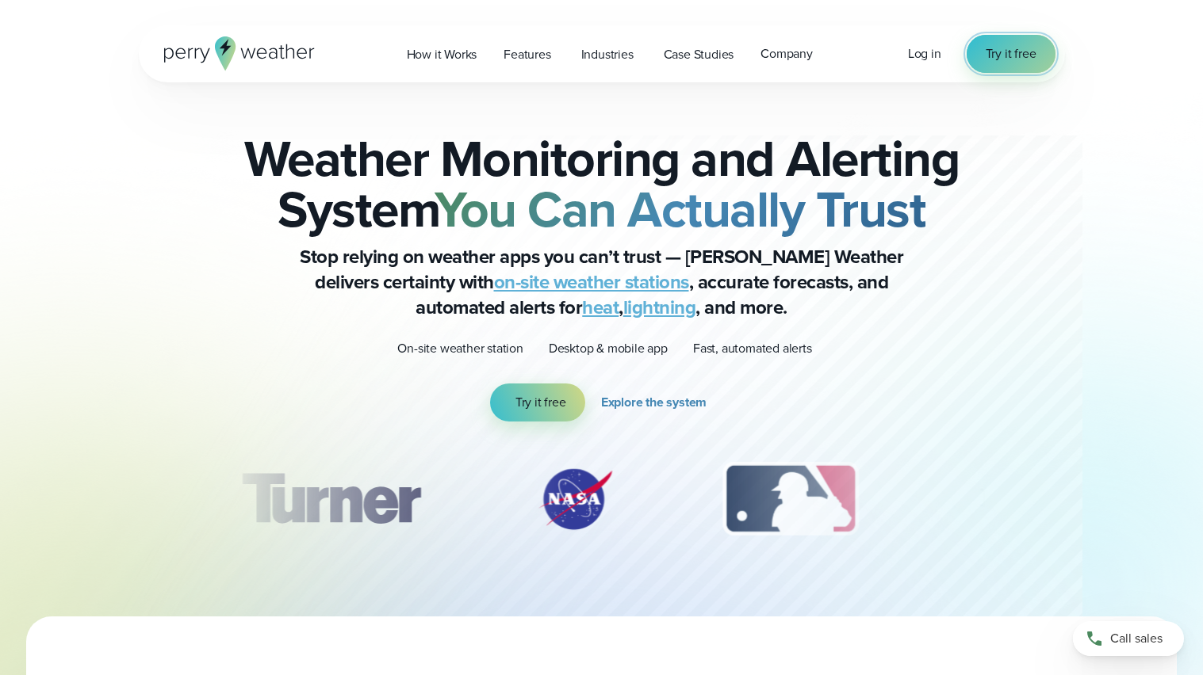
click at [992, 57] on span "Try it free" at bounding box center [1010, 53] width 51 height 19
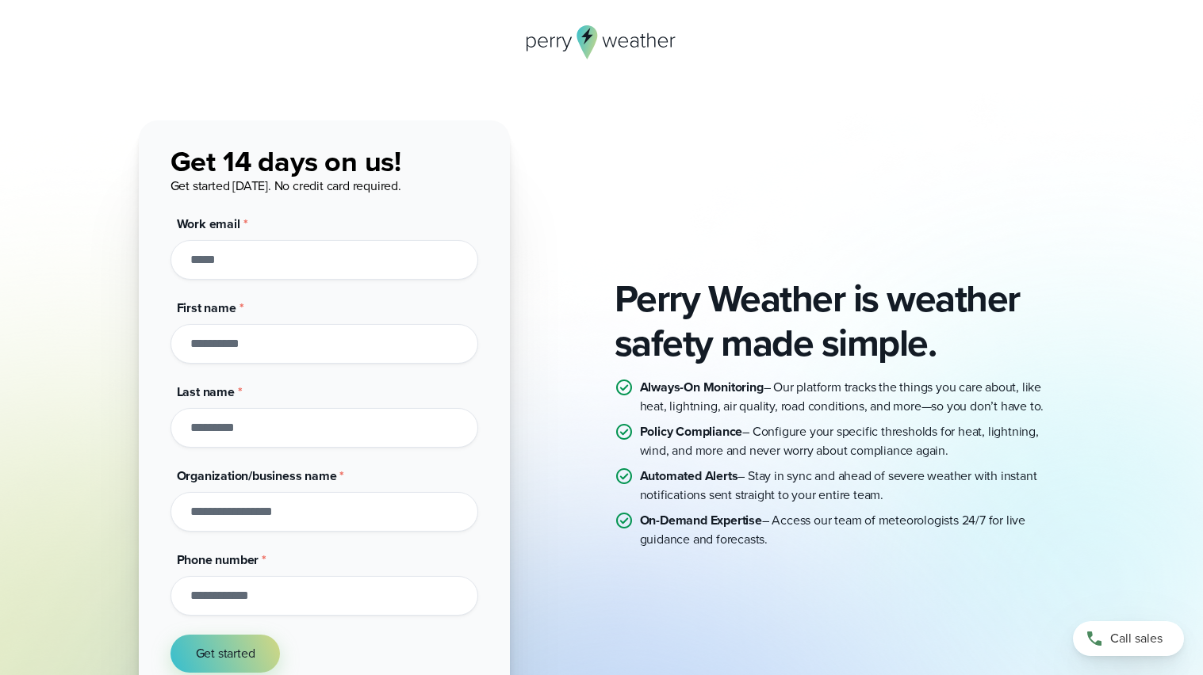
click at [239, 263] on input "Work email *" at bounding box center [324, 260] width 308 height 40
type input "**********"
click at [265, 324] on div "First name *" at bounding box center [324, 331] width 308 height 65
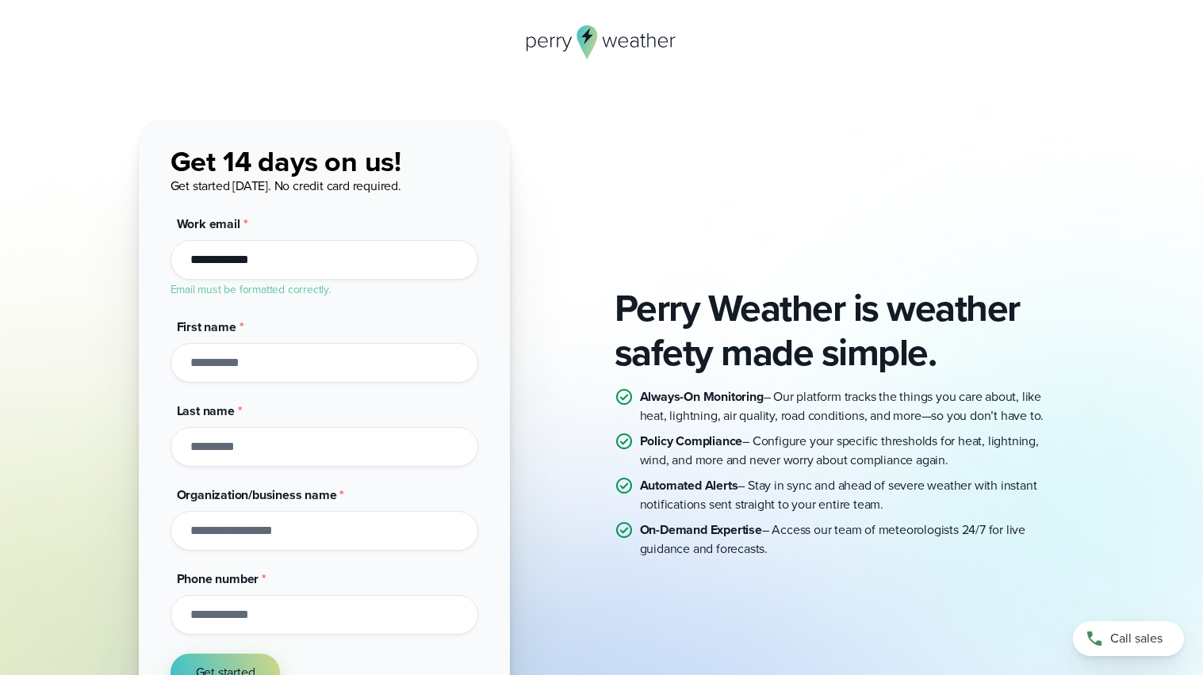
type input "*****"
click at [243, 447] on input "Last name *" at bounding box center [324, 447] width 308 height 40
type input "******"
click at [255, 526] on input "Organization/business name *" at bounding box center [324, 531] width 308 height 40
type input "*****"
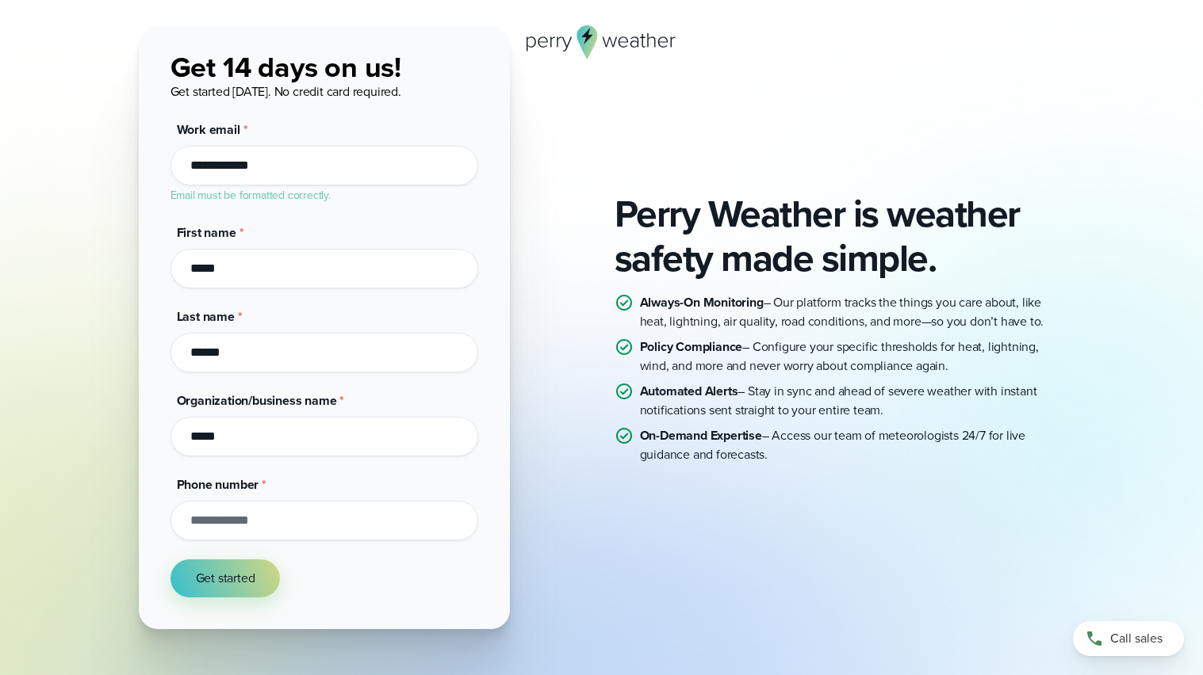
scroll to position [121, 0]
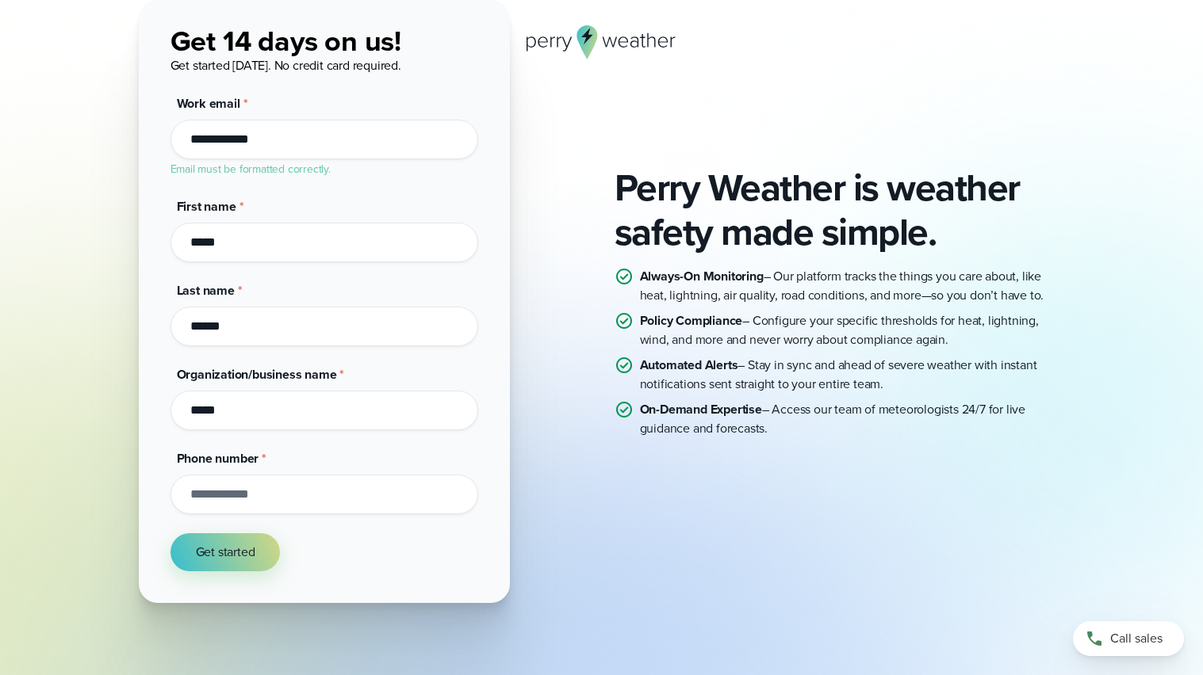
click at [292, 490] on input "Phone number *" at bounding box center [324, 495] width 308 height 40
type input "**********"
click at [237, 550] on span "Get started" at bounding box center [225, 552] width 59 height 19
click at [216, 538] on button "Get started" at bounding box center [225, 553] width 110 height 38
